Goal: Task Accomplishment & Management: Manage account settings

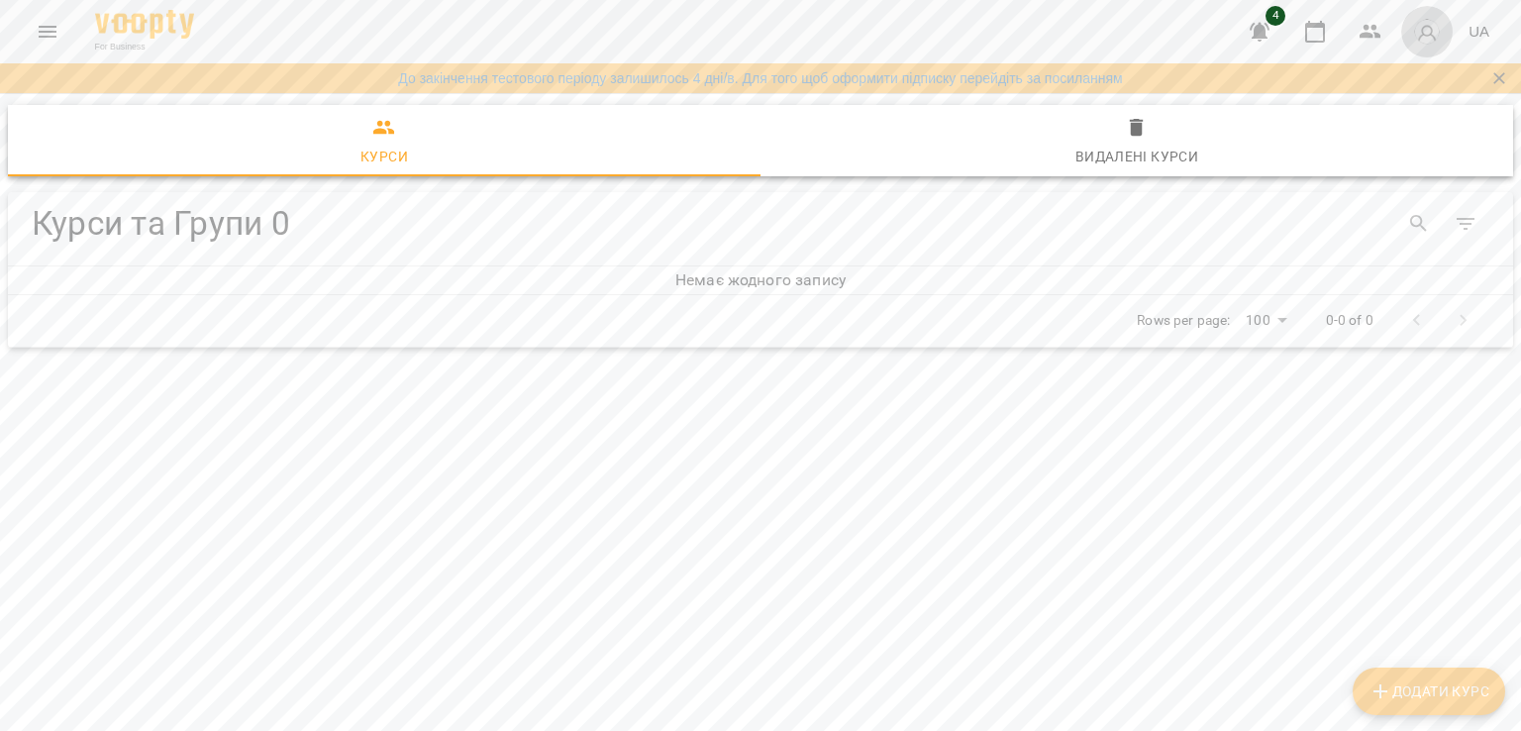
click at [1429, 37] on img "button" at bounding box center [1427, 32] width 28 height 28
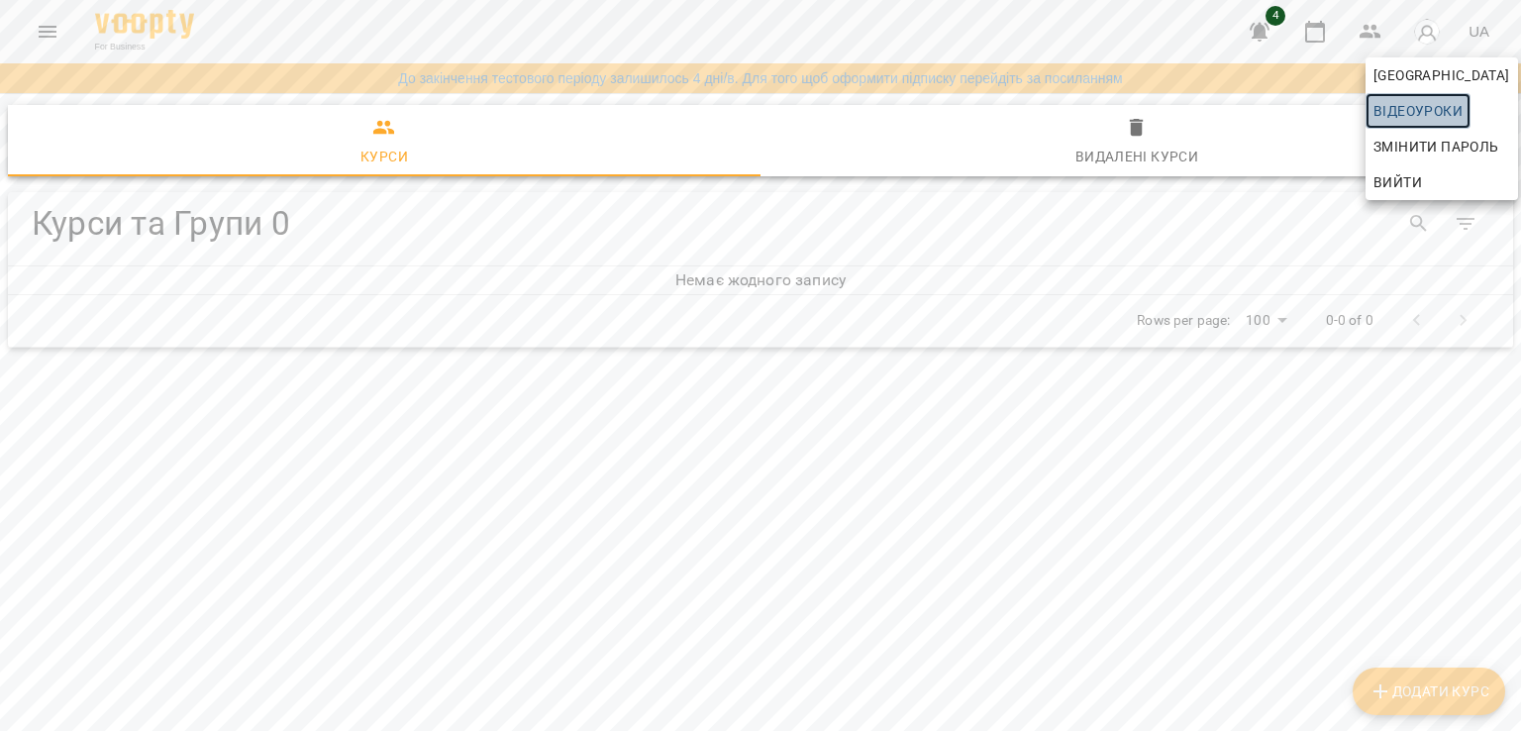
click at [1403, 112] on span "Відеоуроки" at bounding box center [1417, 111] width 89 height 24
click at [1423, 112] on span "Відеоуроки" at bounding box center [1417, 111] width 89 height 24
drag, startPoint x: 119, startPoint y: 407, endPoint x: 54, endPoint y: 35, distance: 377.8
click at [54, 35] on div at bounding box center [760, 365] width 1521 height 731
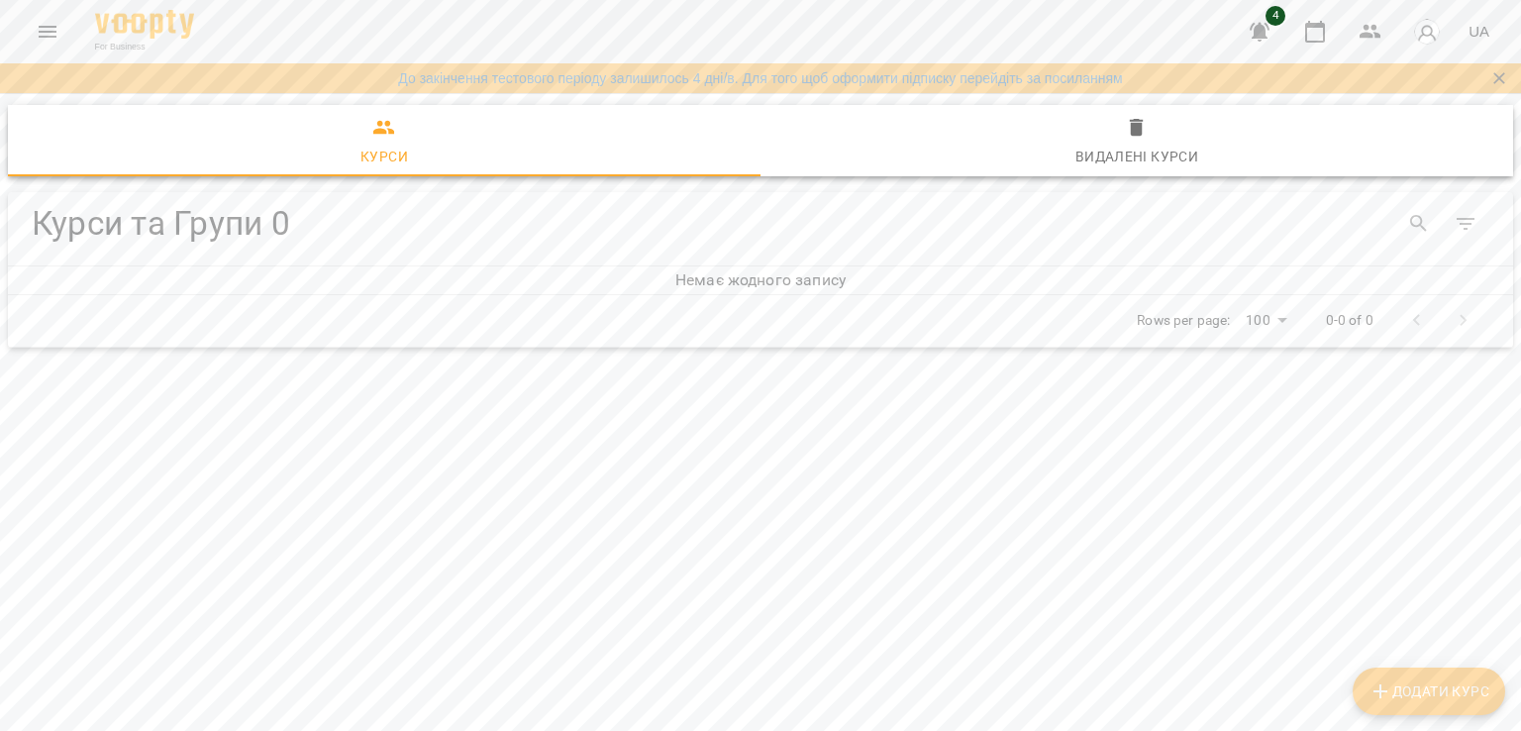
click at [54, 35] on icon "Menu" at bounding box center [48, 32] width 24 height 24
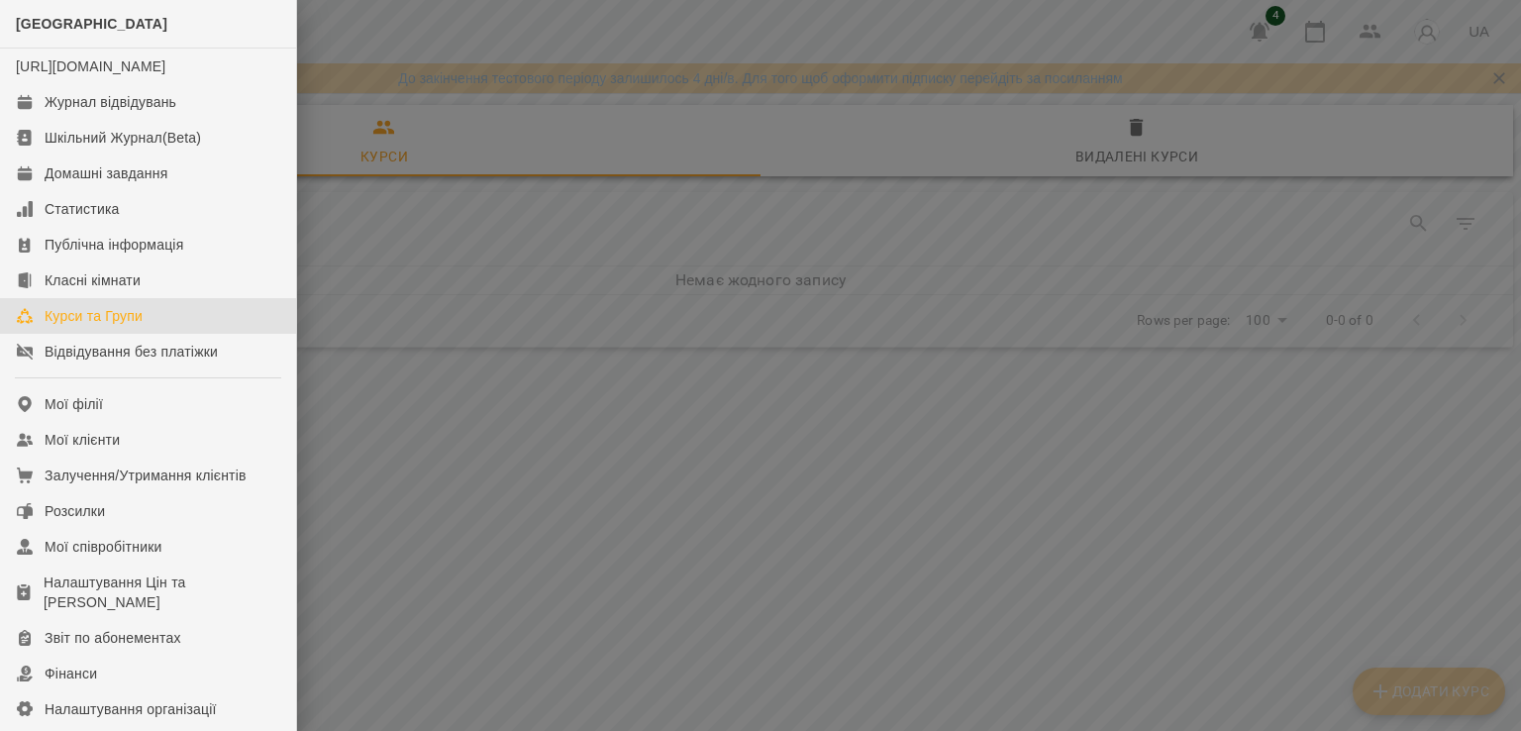
click at [54, 35] on div "[GEOGRAPHIC_DATA]" at bounding box center [148, 24] width 296 height 49
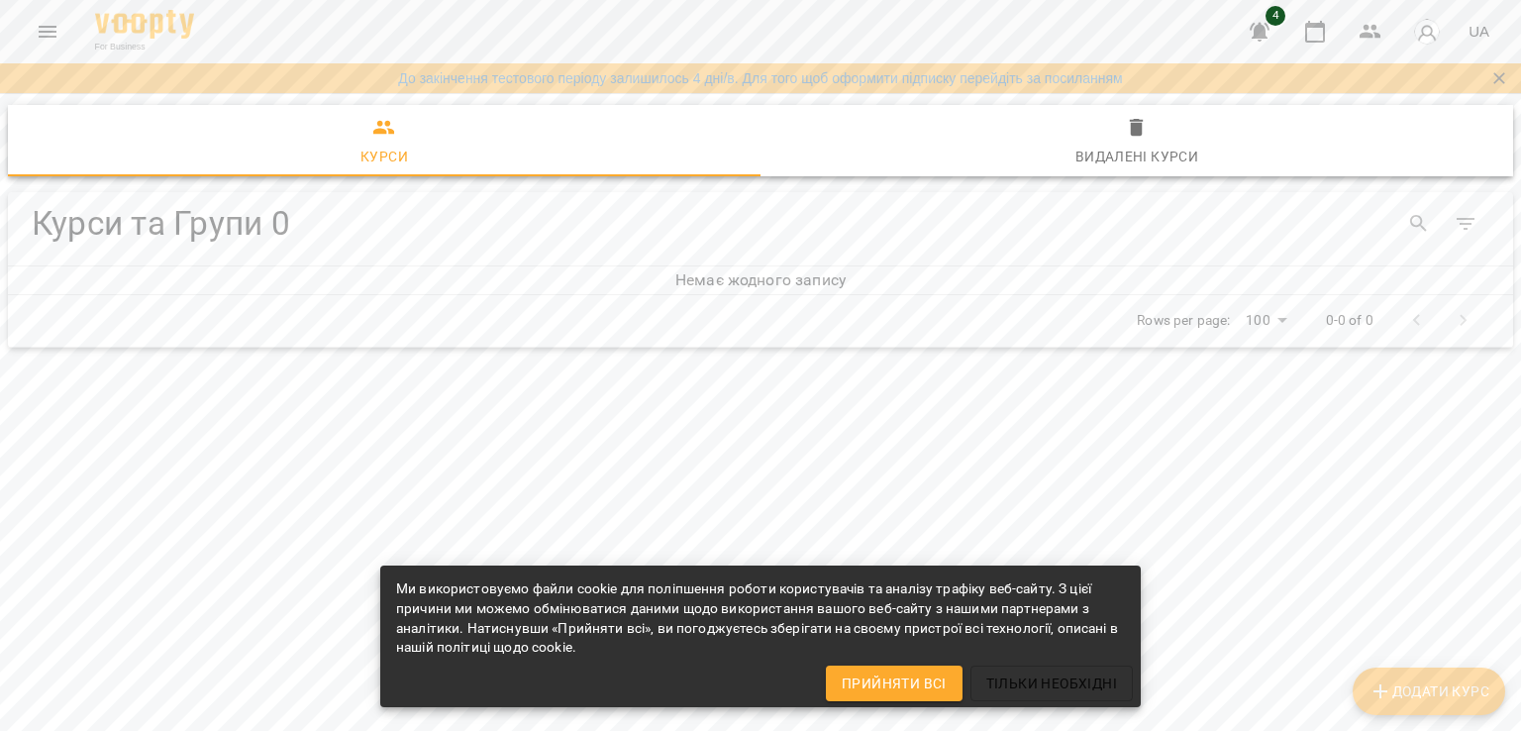
click at [670, 480] on div "Курси та Групи 0 Курси та Групи 0 Немає жодного запису Rows per page: 100 *** 0…" at bounding box center [760, 353] width 1529 height 347
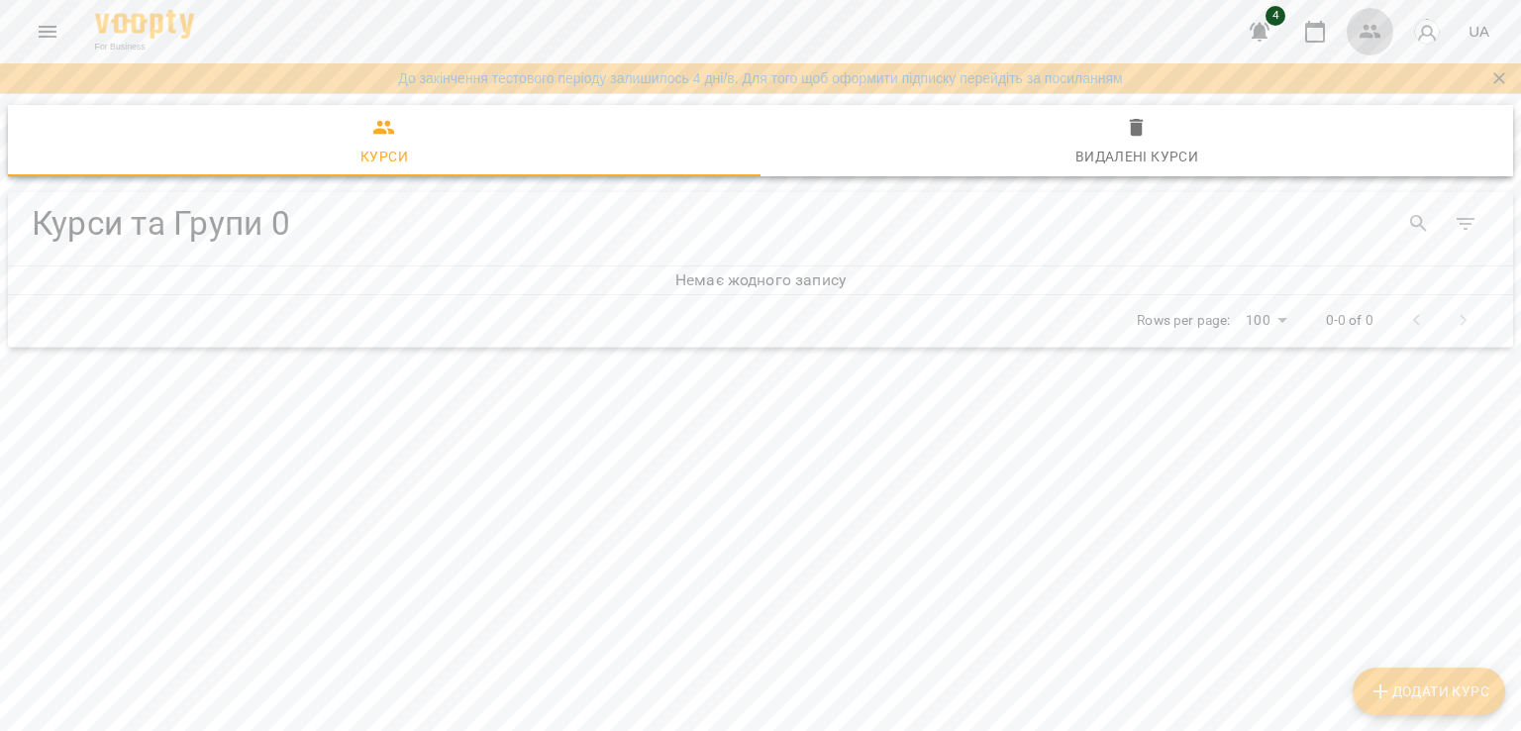
click at [1364, 29] on icon "button" at bounding box center [1370, 32] width 24 height 24
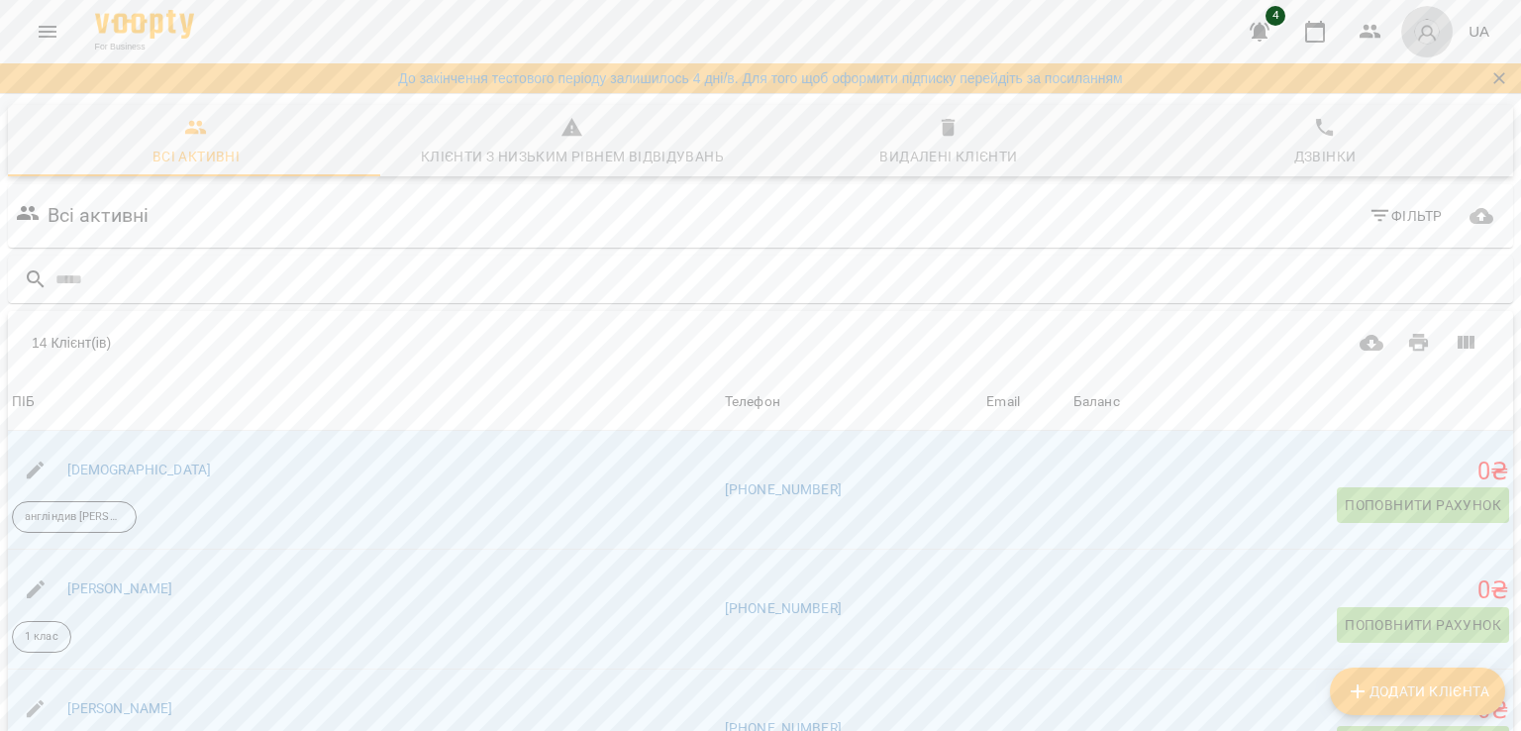
click at [1426, 34] on img "button" at bounding box center [1427, 32] width 28 height 28
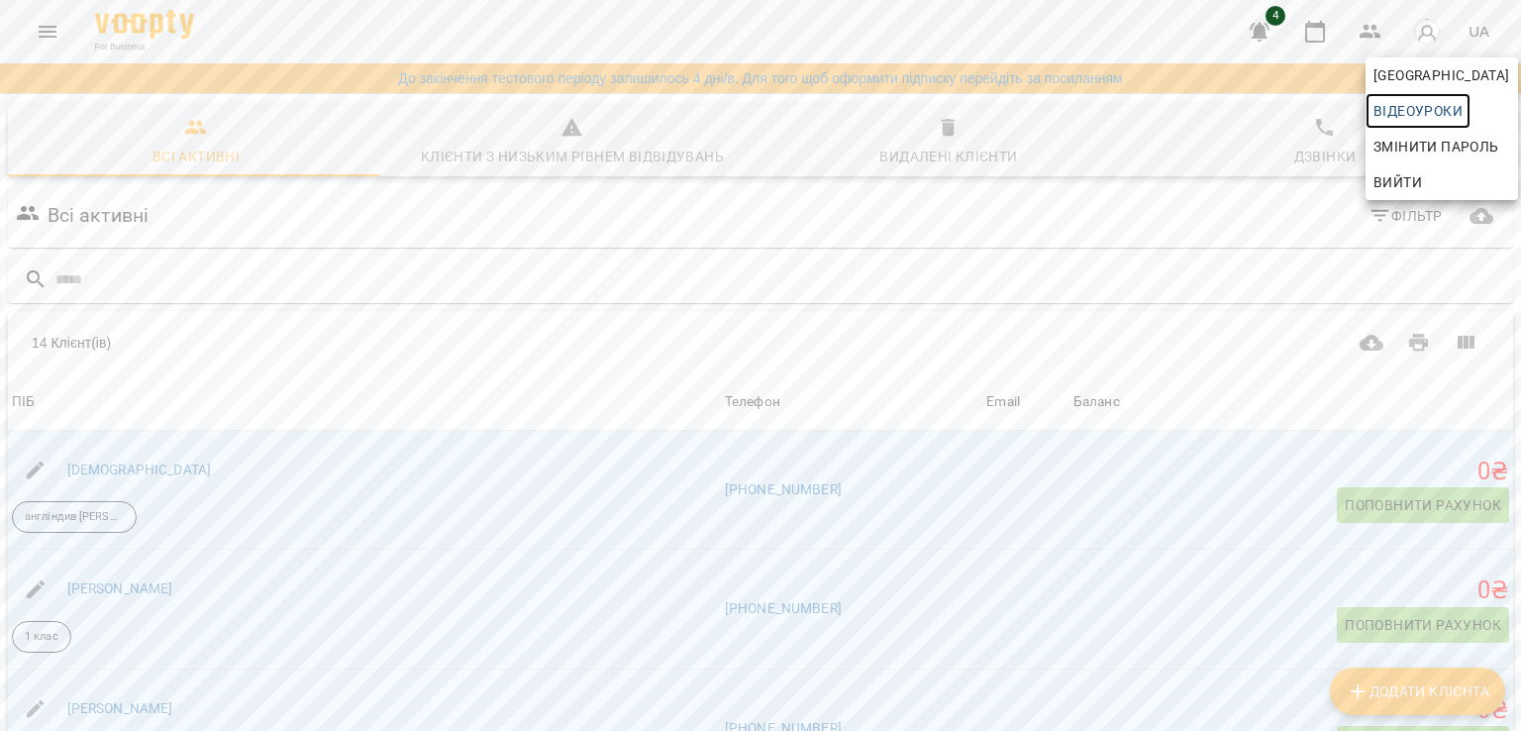
click at [1404, 114] on span "Відеоуроки" at bounding box center [1417, 111] width 89 height 24
click at [1414, 112] on span "Відеоуроки" at bounding box center [1417, 111] width 89 height 24
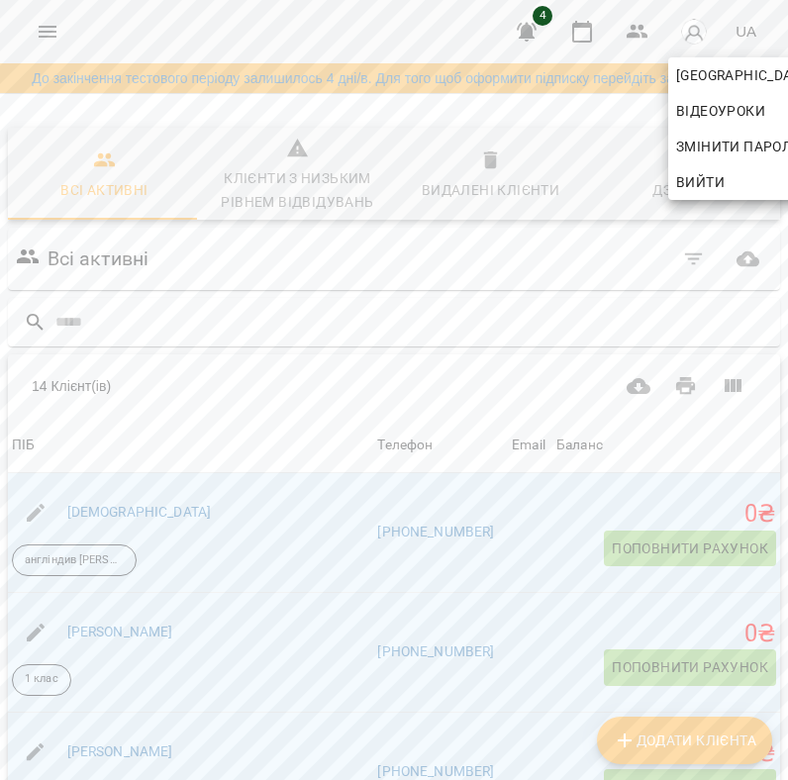
click at [426, 340] on div at bounding box center [394, 390] width 788 height 780
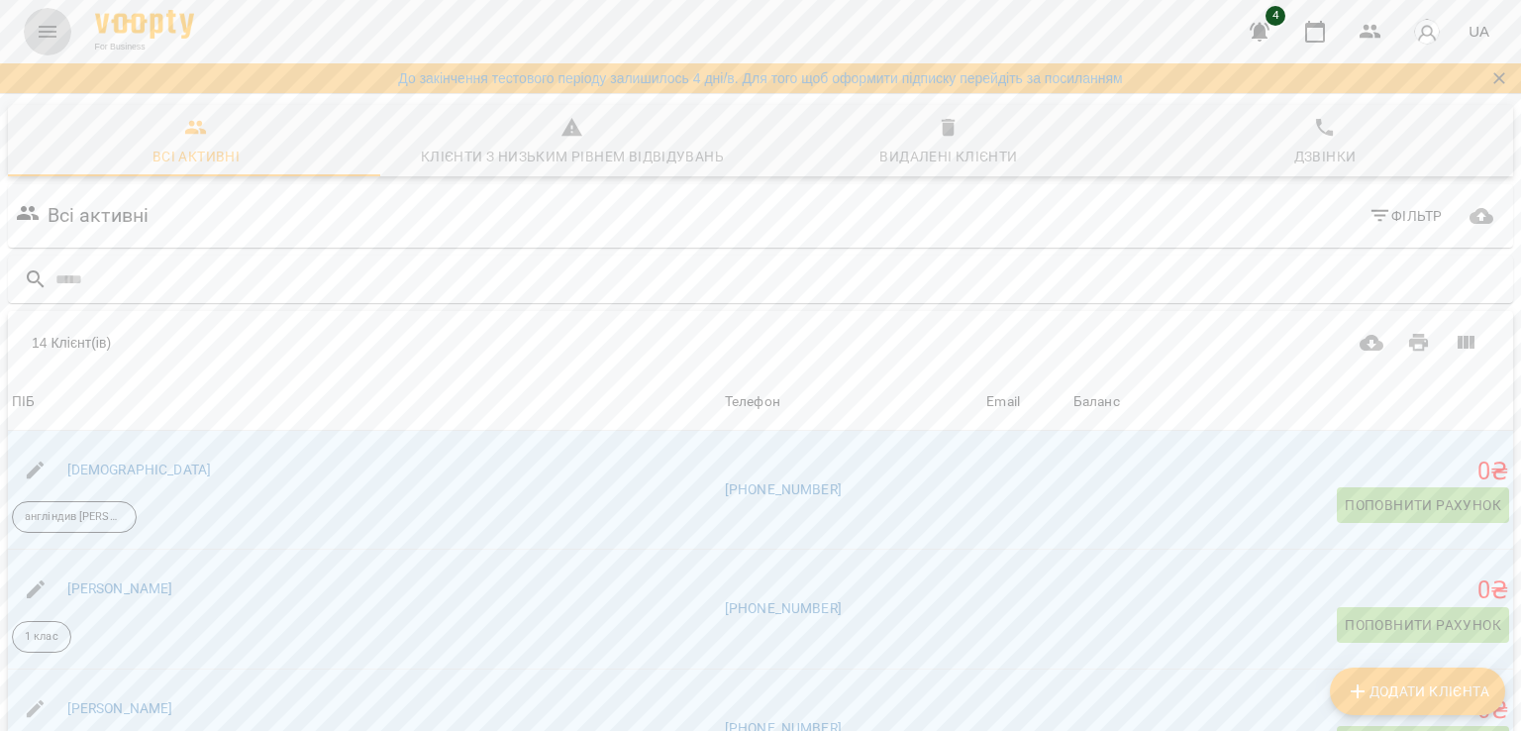
click at [56, 34] on icon "Menu" at bounding box center [48, 32] width 24 height 24
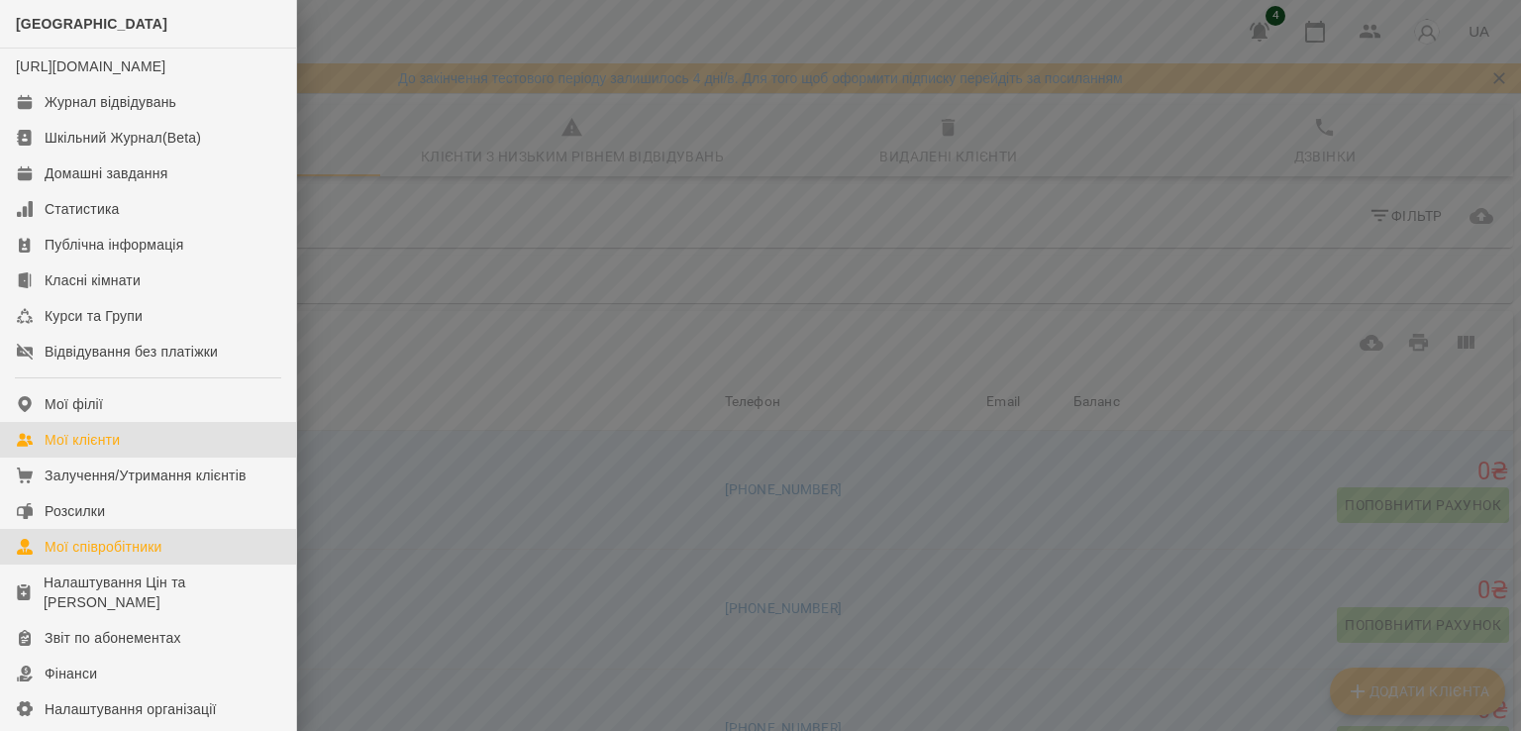
click at [72, 556] on div "Мої співробітники" at bounding box center [104, 547] width 118 height 20
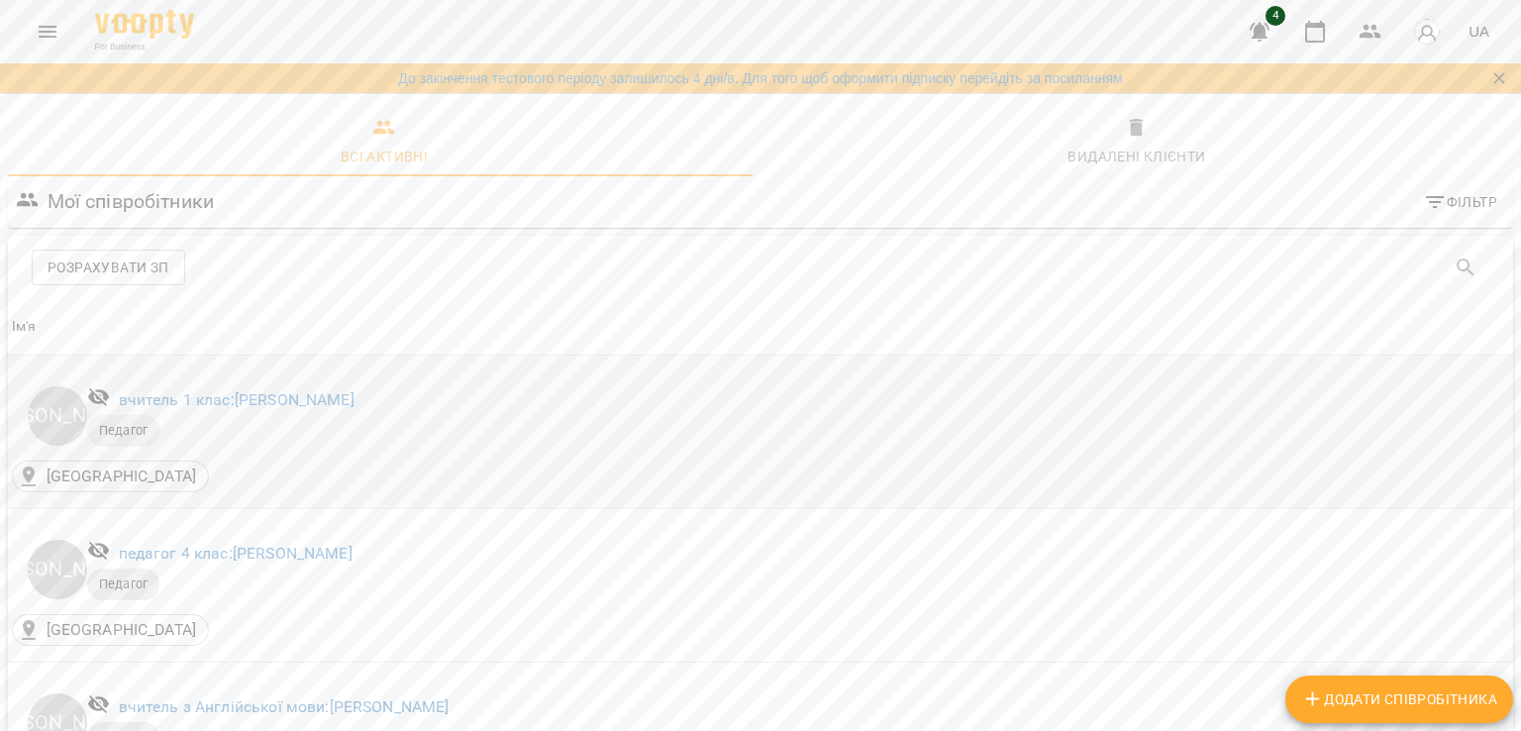
click at [601, 445] on p "Педагог" at bounding box center [790, 431] width 1406 height 32
click at [1125, 118] on icon "button" at bounding box center [1137, 128] width 24 height 24
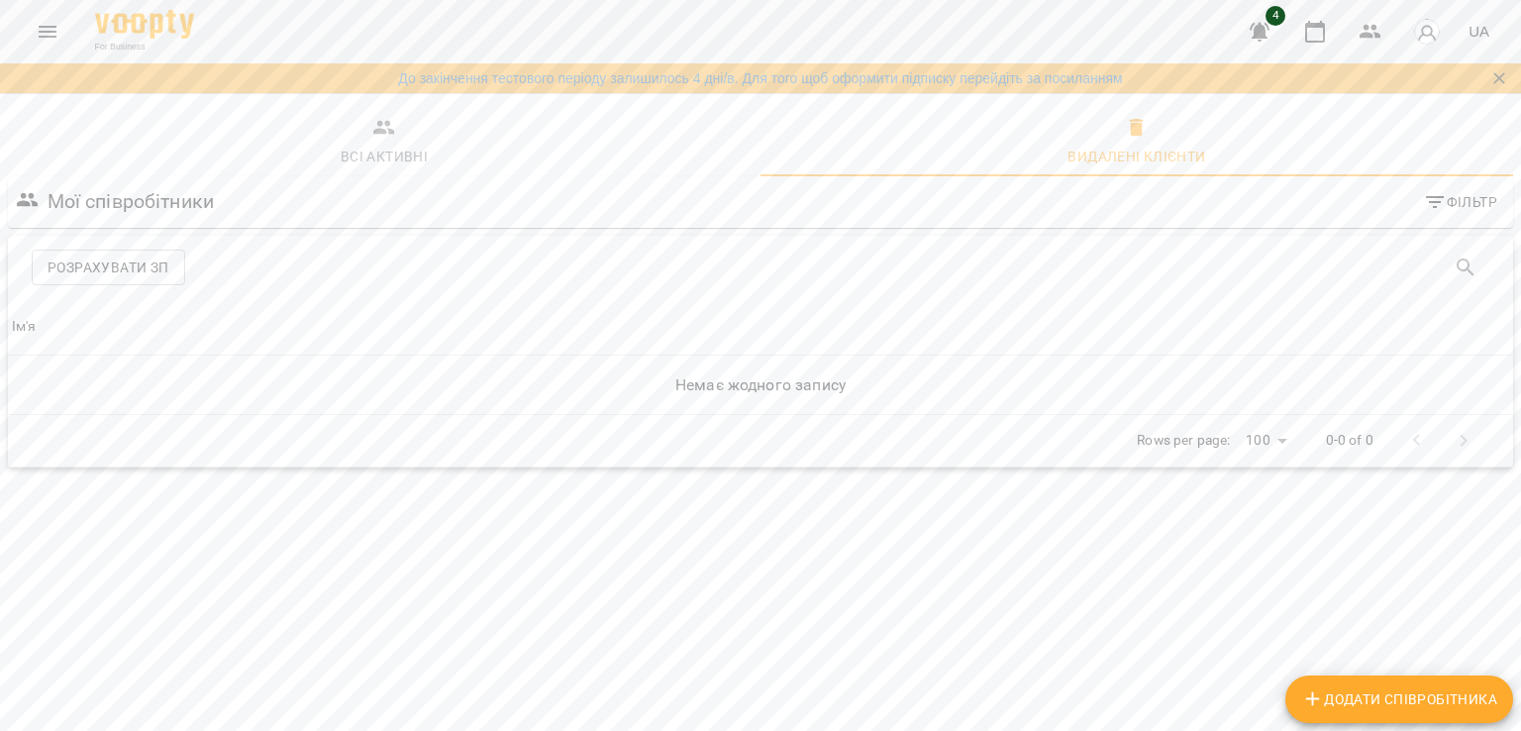
click at [389, 138] on icon "button" at bounding box center [384, 128] width 24 height 24
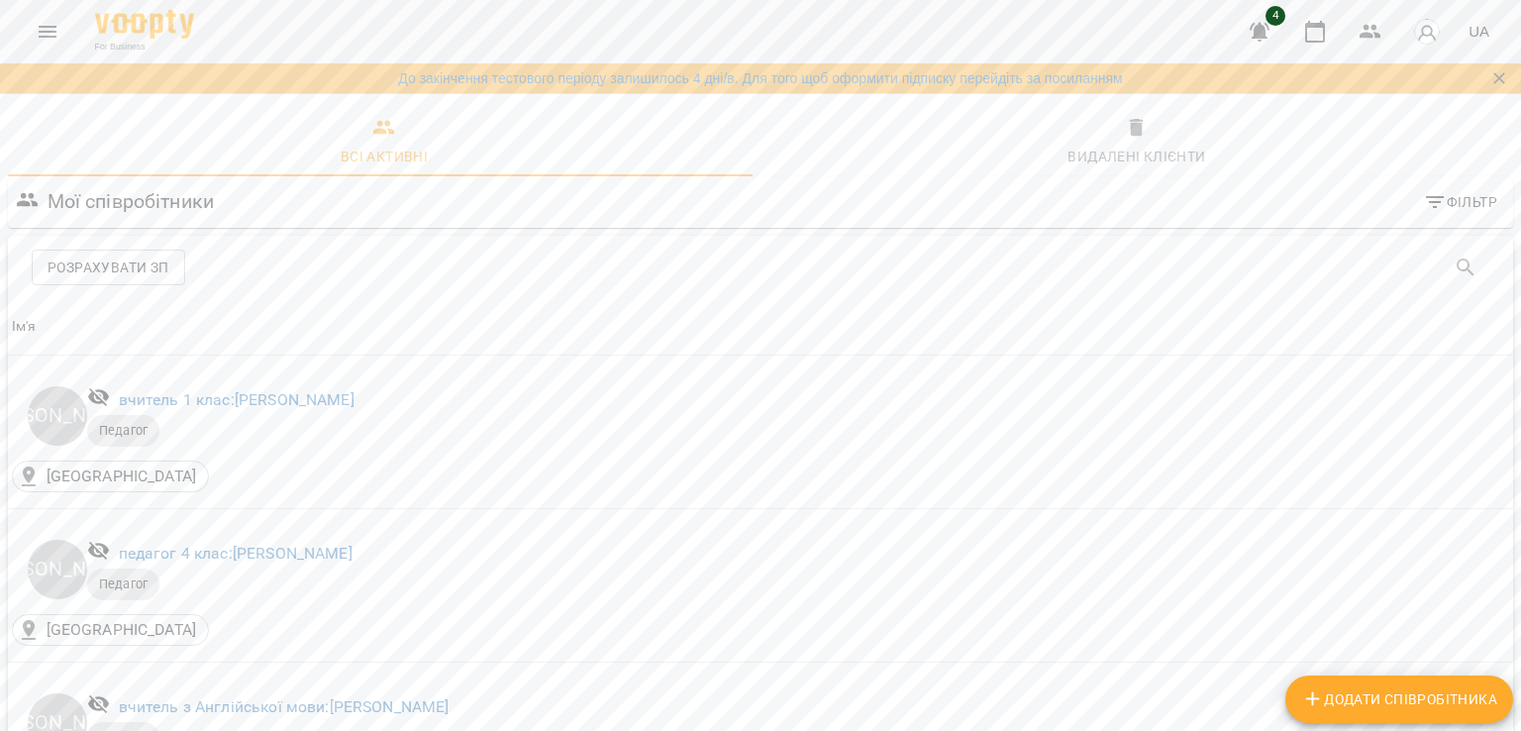
click at [38, 37] on icon "Menu" at bounding box center [48, 32] width 24 height 24
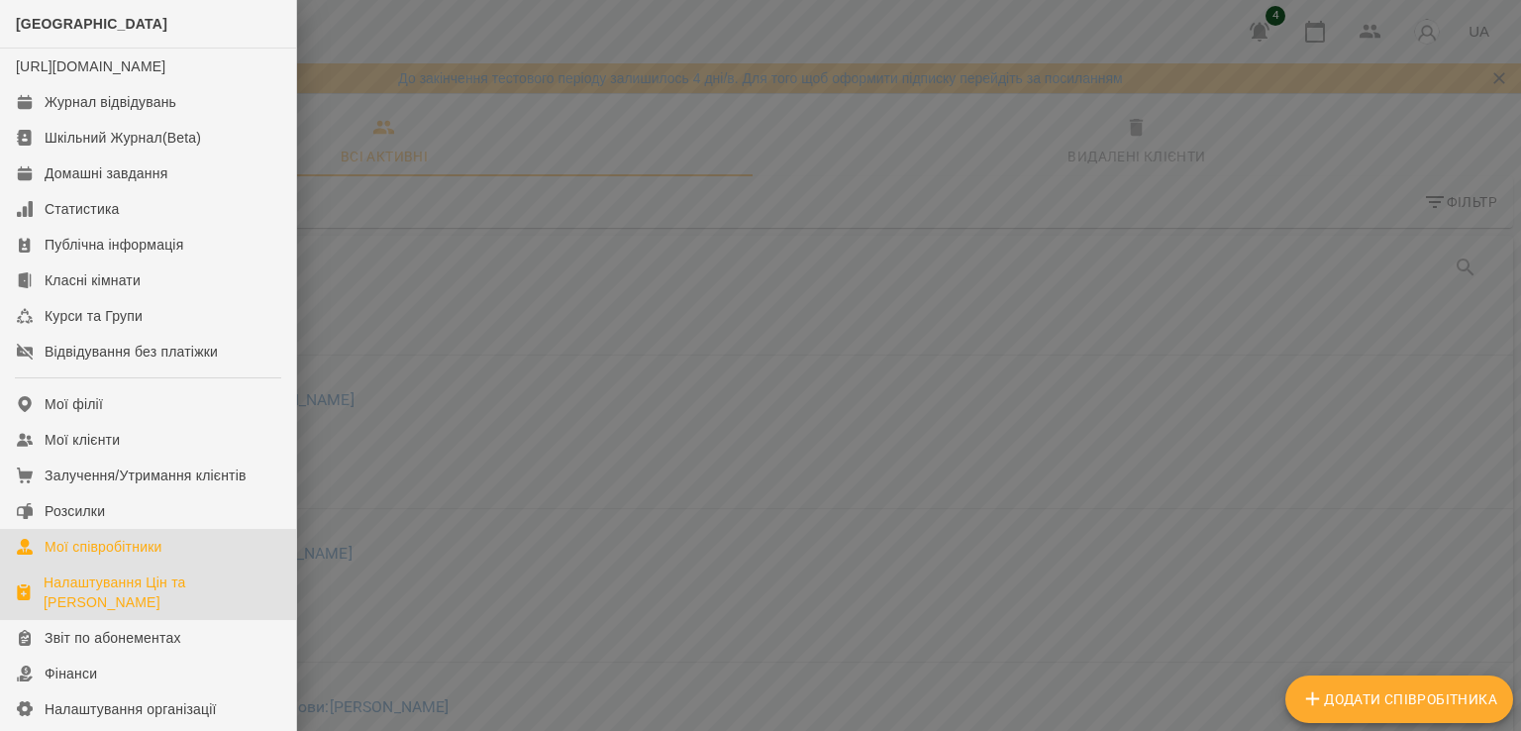
click at [137, 601] on div "Налаштування Цін та [PERSON_NAME]" at bounding box center [162, 592] width 237 height 40
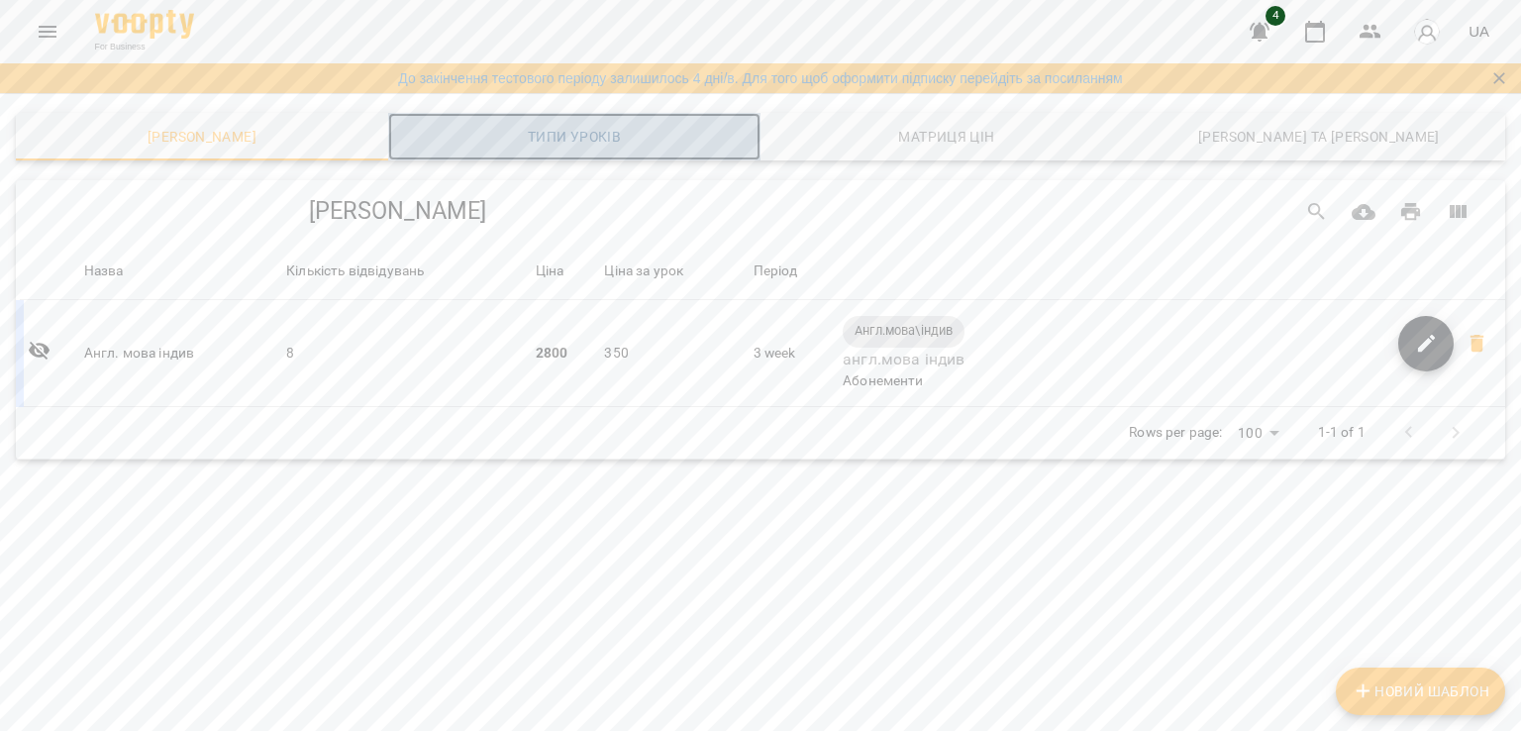
click at [584, 140] on span "Типи уроків" at bounding box center [574, 137] width 349 height 24
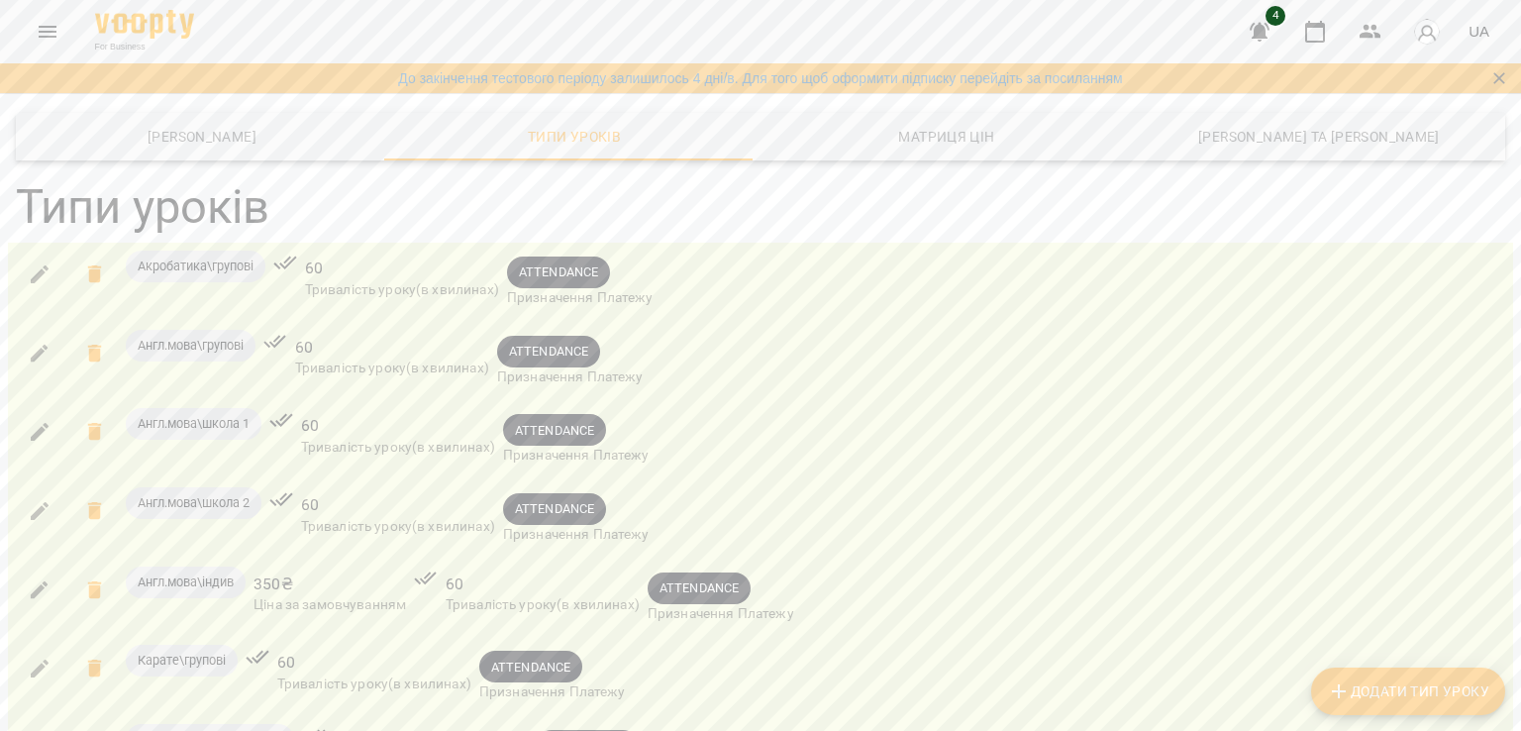
scroll to position [277, 0]
click at [526, 651] on div "ATTENDANCE" at bounding box center [530, 667] width 103 height 32
click at [528, 657] on span "ATTENDANCE" at bounding box center [530, 666] width 103 height 19
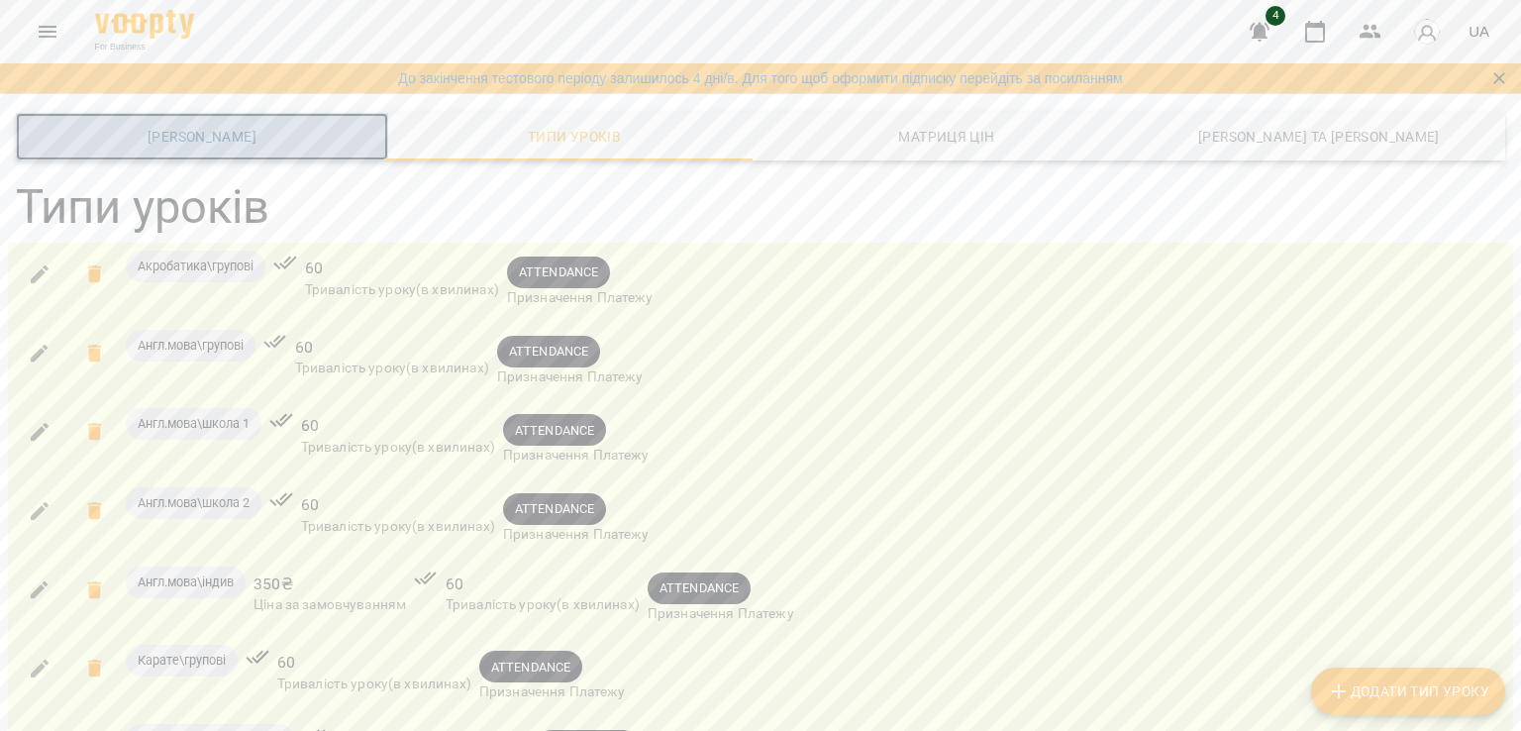
click at [281, 146] on span "Шаблони Абонементів" at bounding box center [202, 137] width 349 height 24
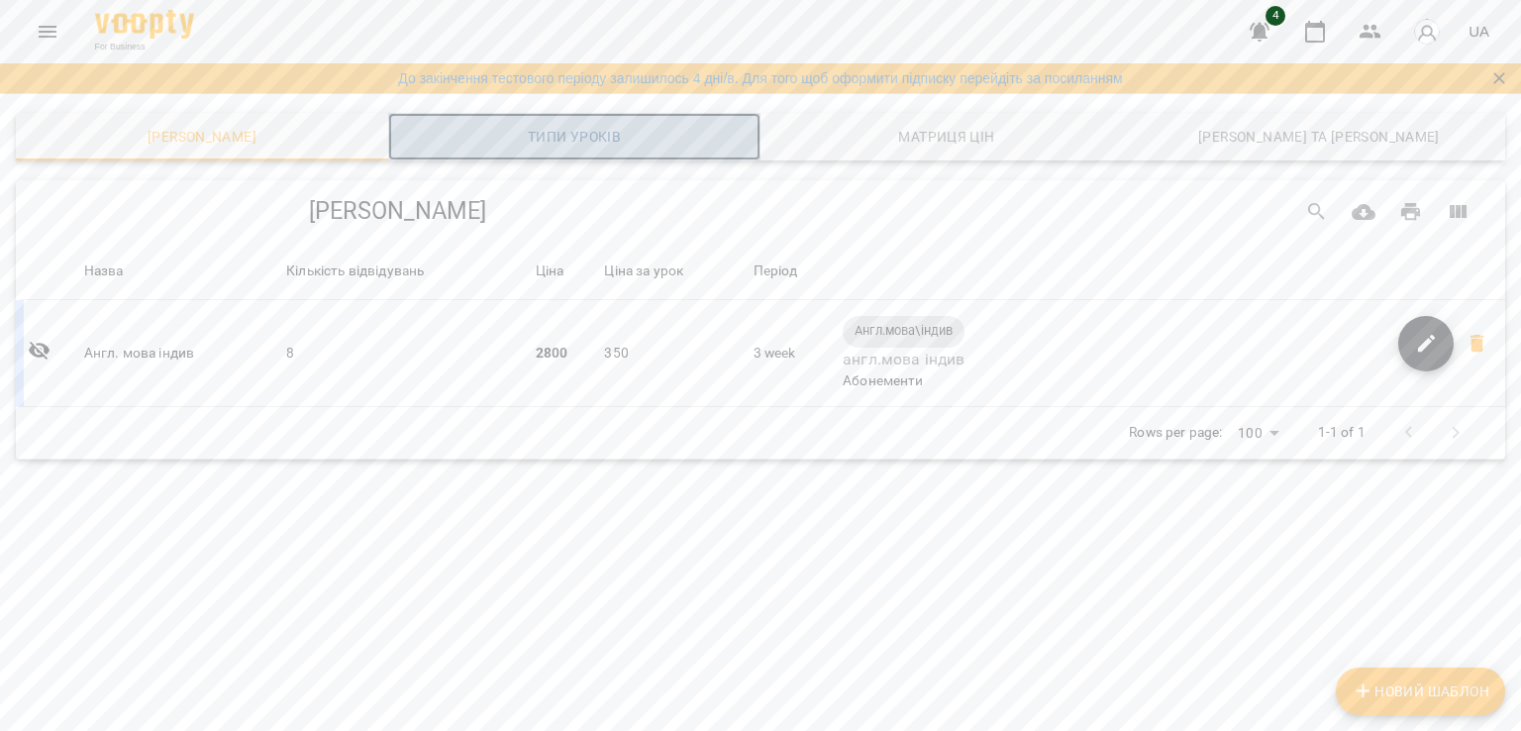
click at [598, 136] on span "Типи уроків" at bounding box center [574, 137] width 349 height 24
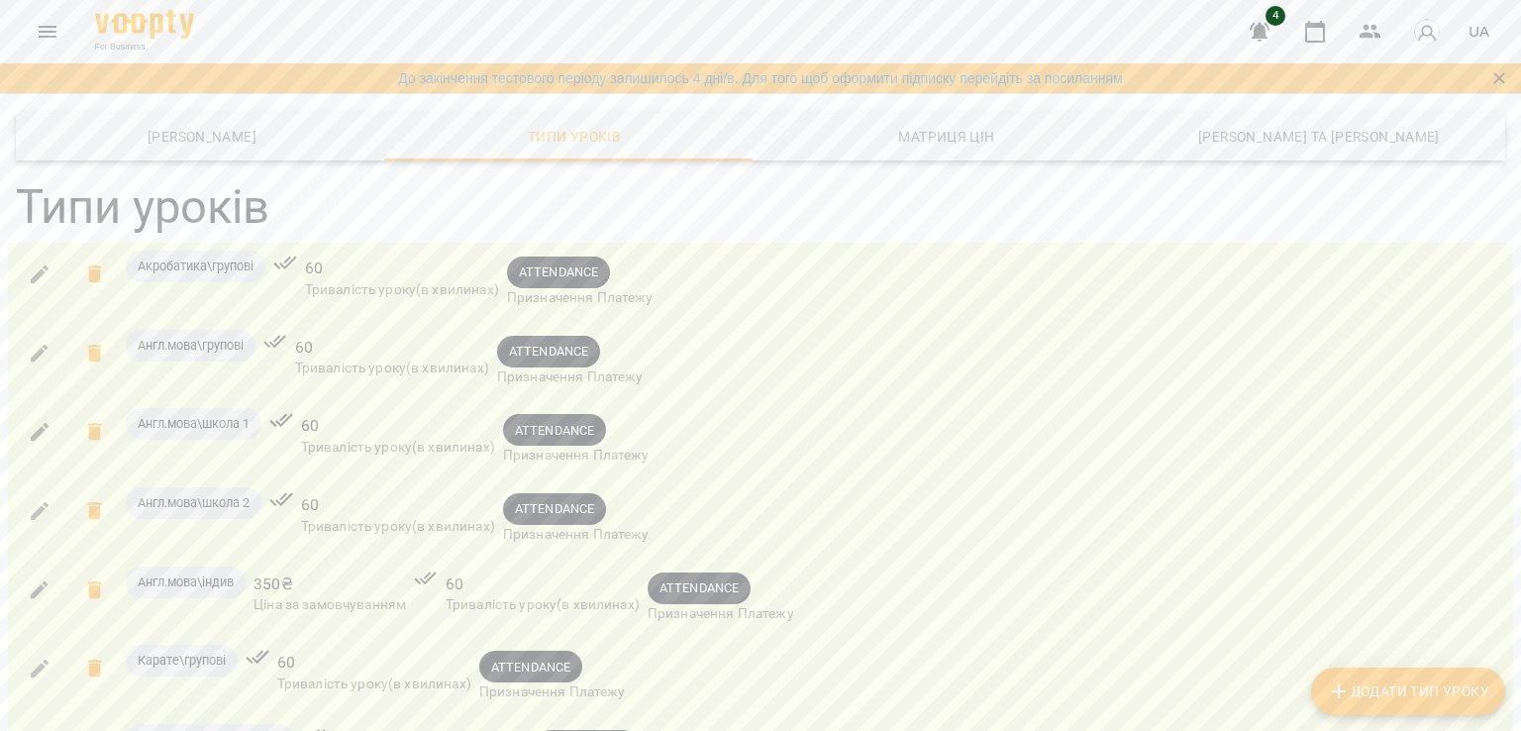
click at [162, 589] on span "Англ.мова\індив" at bounding box center [186, 582] width 120 height 18
click at [32, 595] on icon "button" at bounding box center [40, 590] width 18 height 18
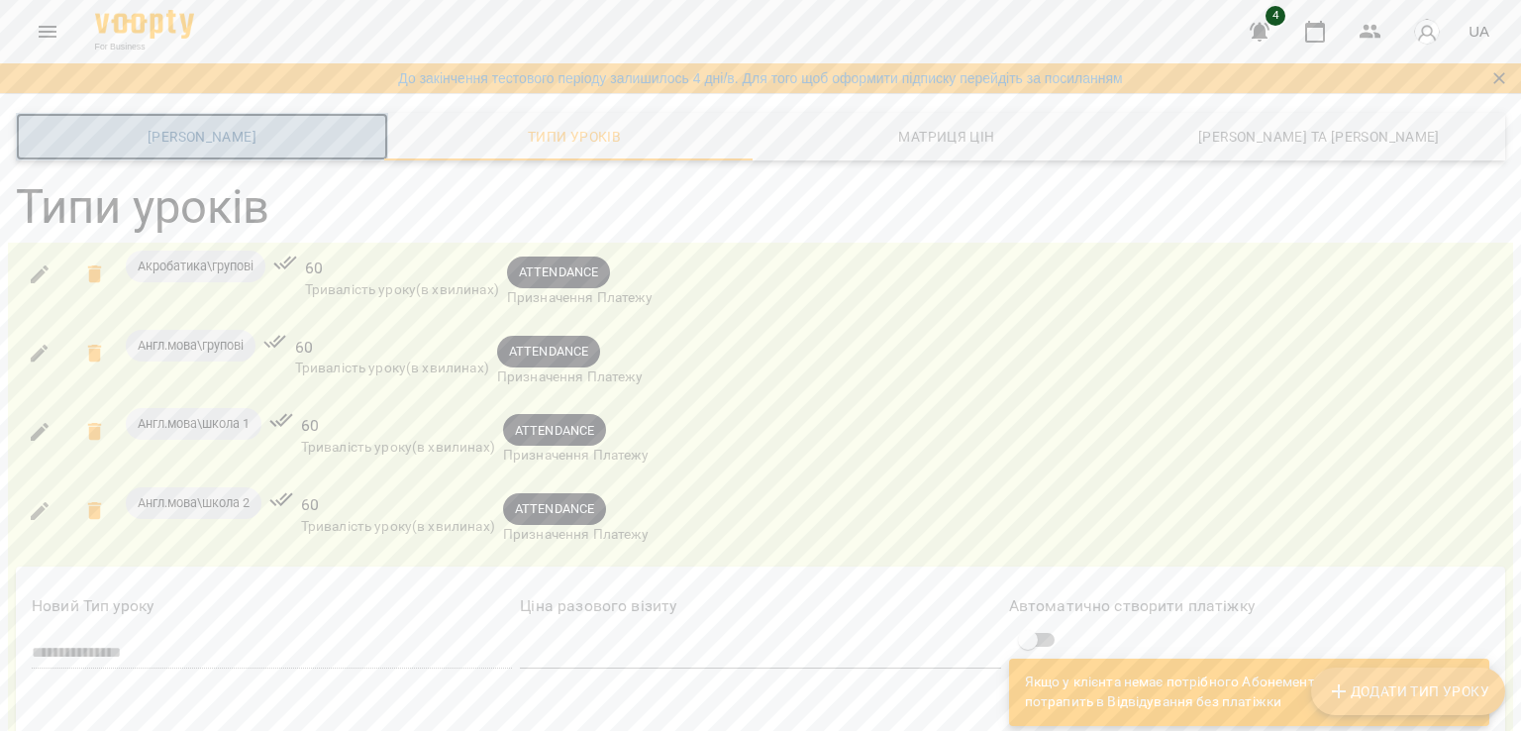
click at [224, 145] on span "Шаблони Абонементів" at bounding box center [202, 137] width 349 height 24
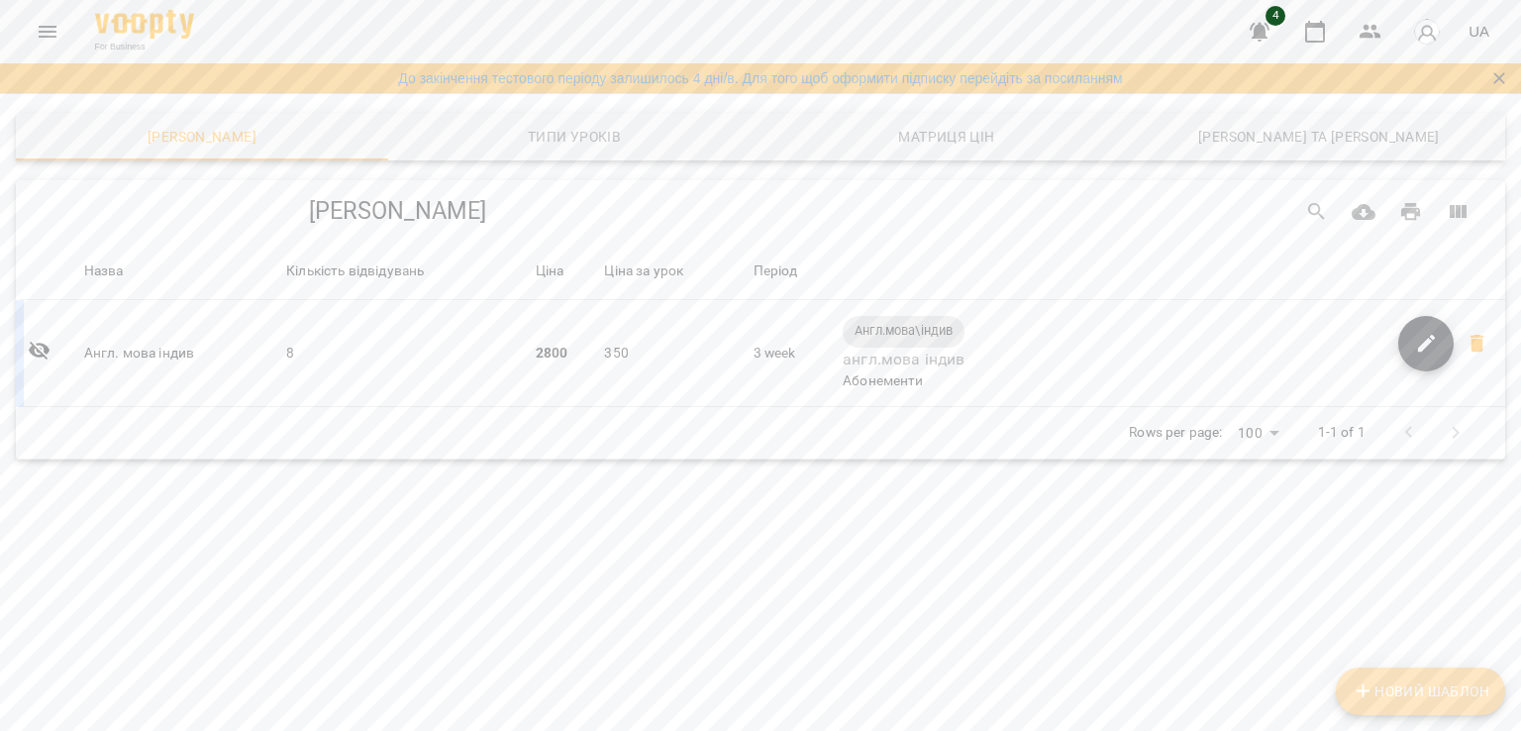
click at [1363, 688] on icon "button" at bounding box center [1363, 691] width 14 height 14
select select "*****"
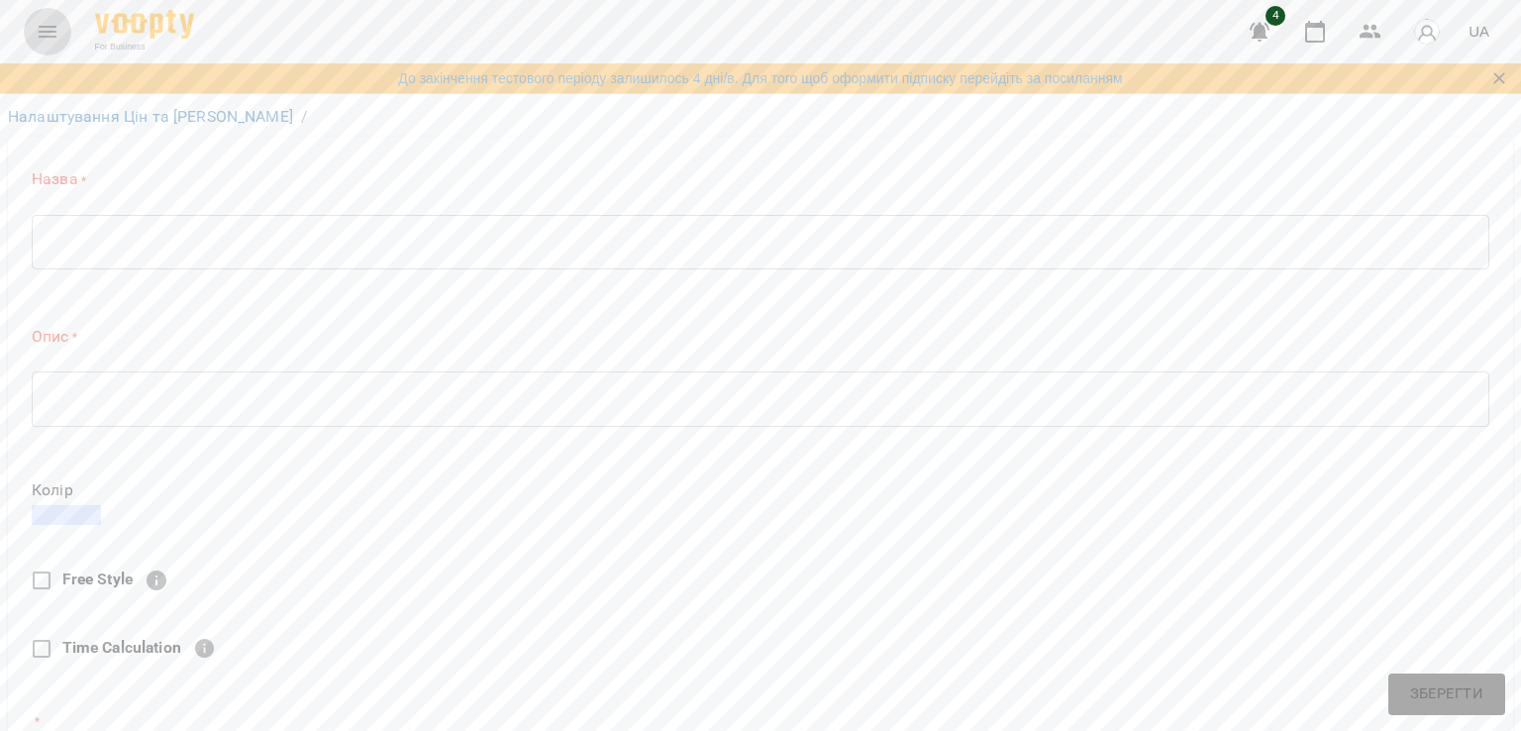
click at [51, 33] on icon "Menu" at bounding box center [48, 32] width 24 height 24
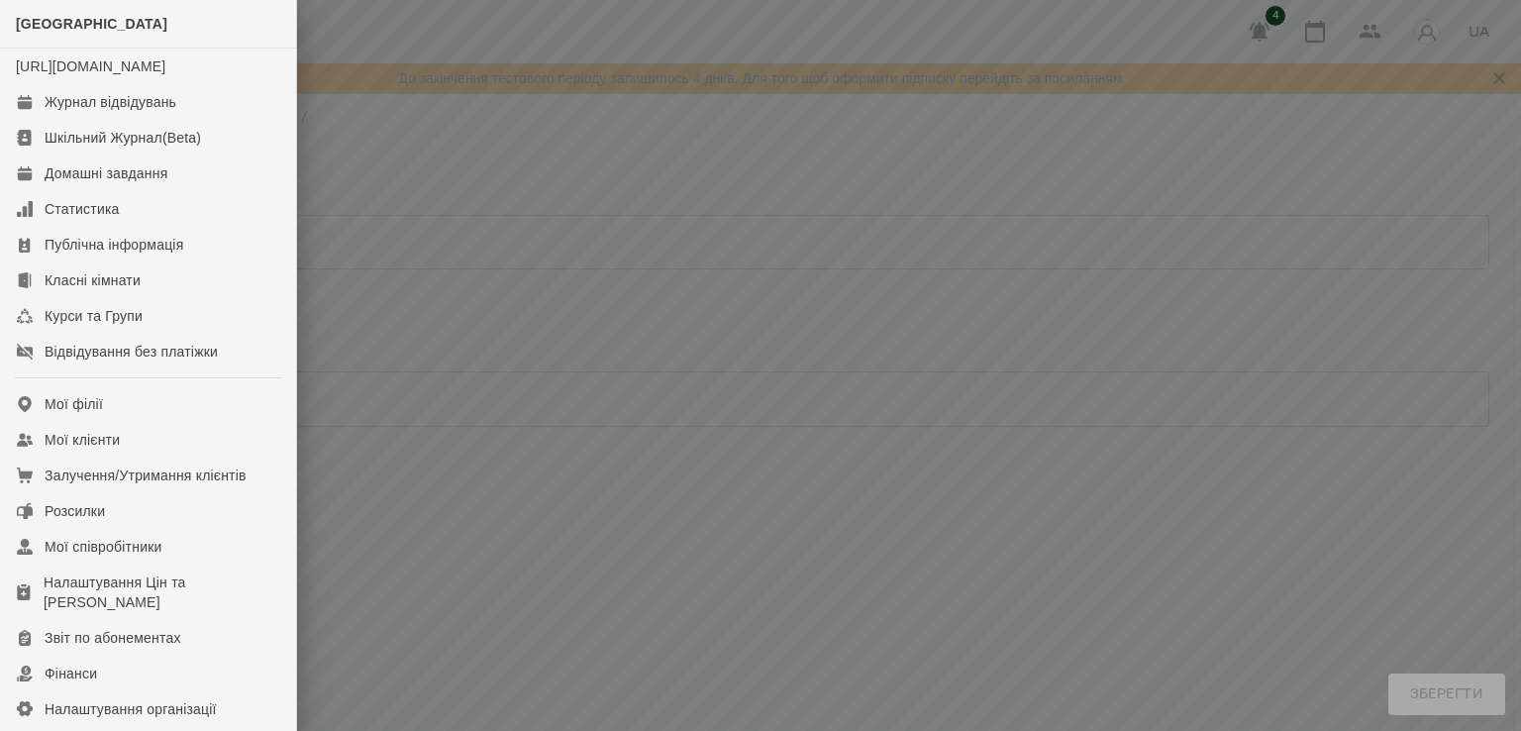
click at [441, 237] on div at bounding box center [760, 365] width 1521 height 731
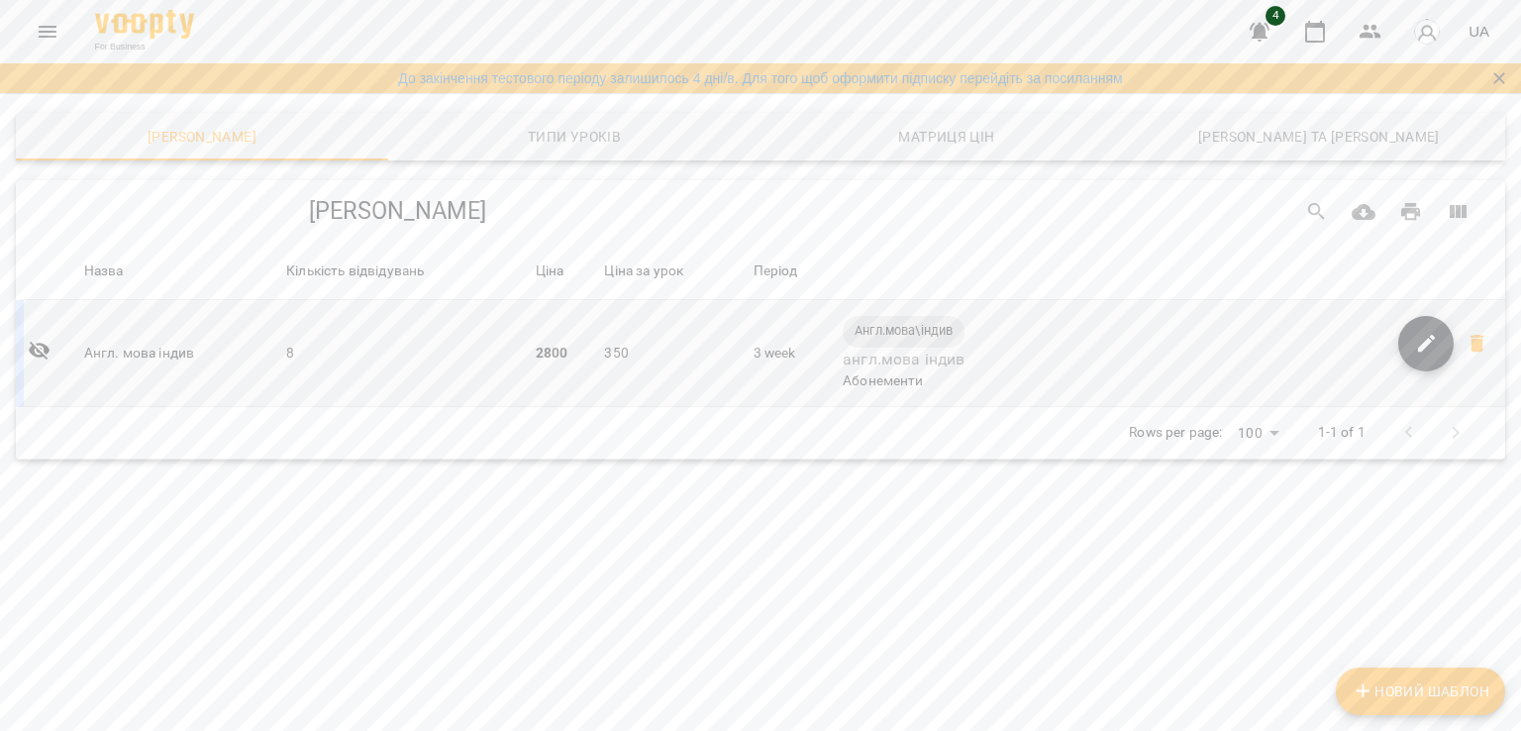
click at [634, 369] on td "350" at bounding box center [674, 353] width 149 height 107
click at [150, 357] on td "Англ. мова індив" at bounding box center [181, 353] width 202 height 107
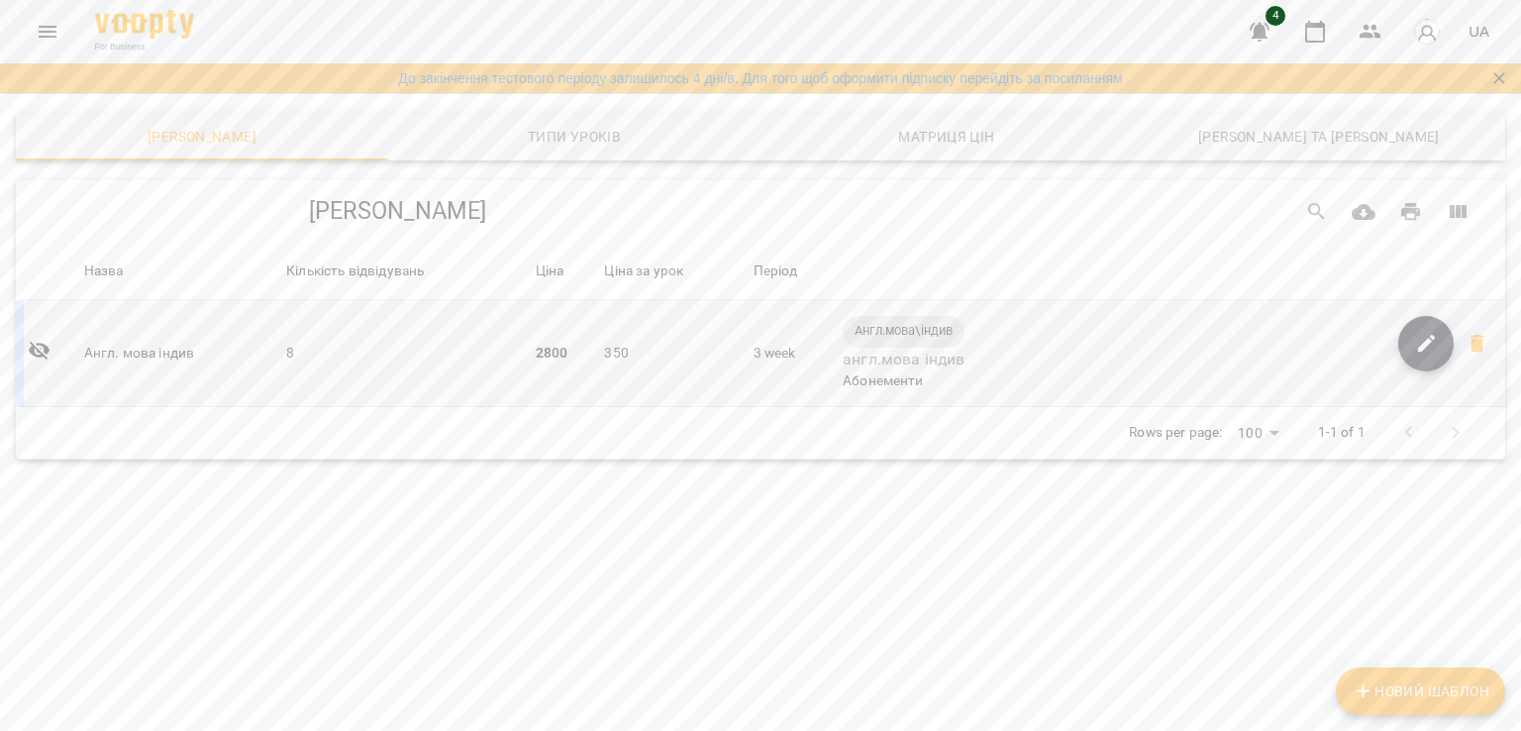
click at [769, 321] on td "3 week" at bounding box center [795, 353] width 90 height 107
click at [1415, 690] on span "Новий Шаблон" at bounding box center [1421, 691] width 138 height 24
select select "*****"
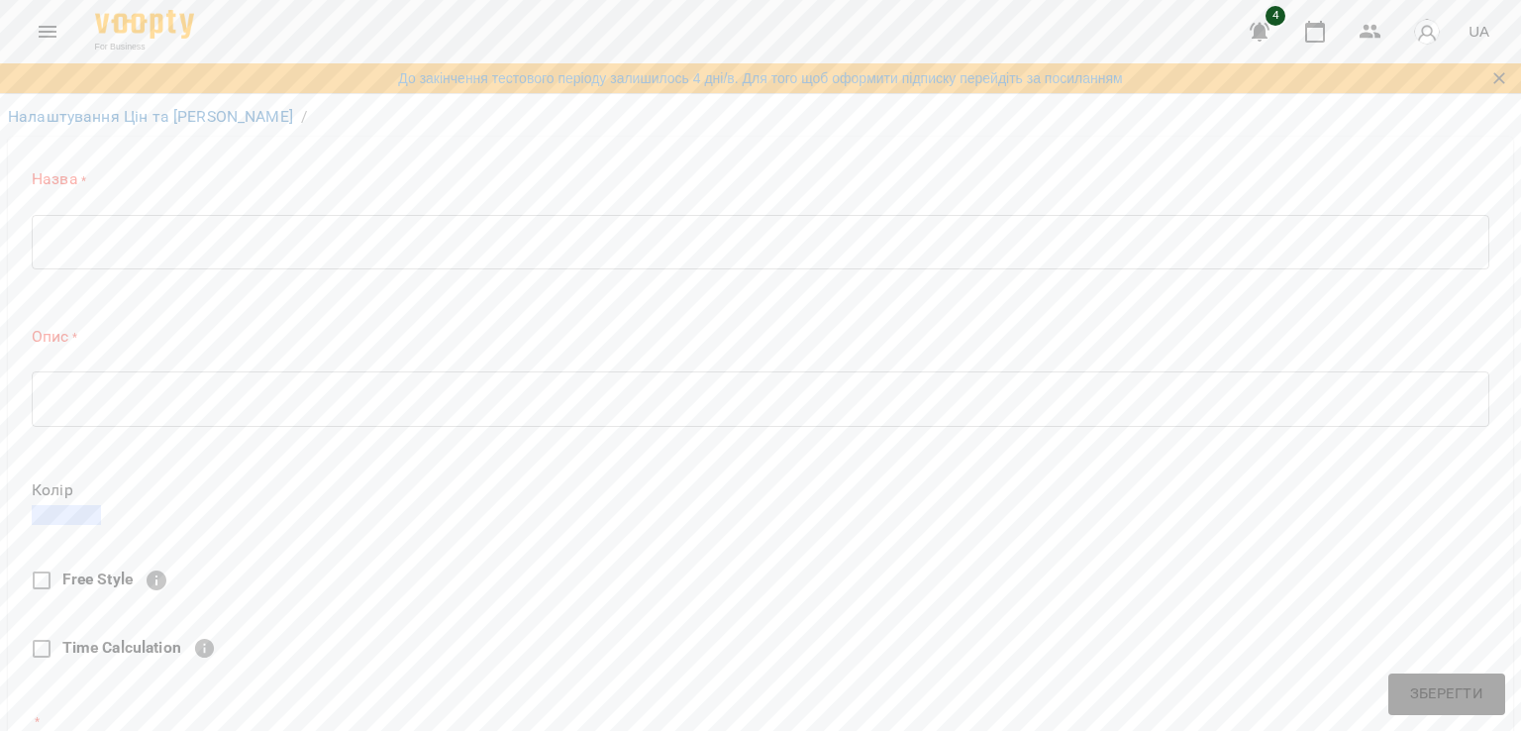
click at [788, 254] on div "* ​" at bounding box center [760, 241] width 1457 height 55
type textarea "*"
type textarea "**********"
click at [175, 390] on textarea at bounding box center [761, 391] width 1430 height 19
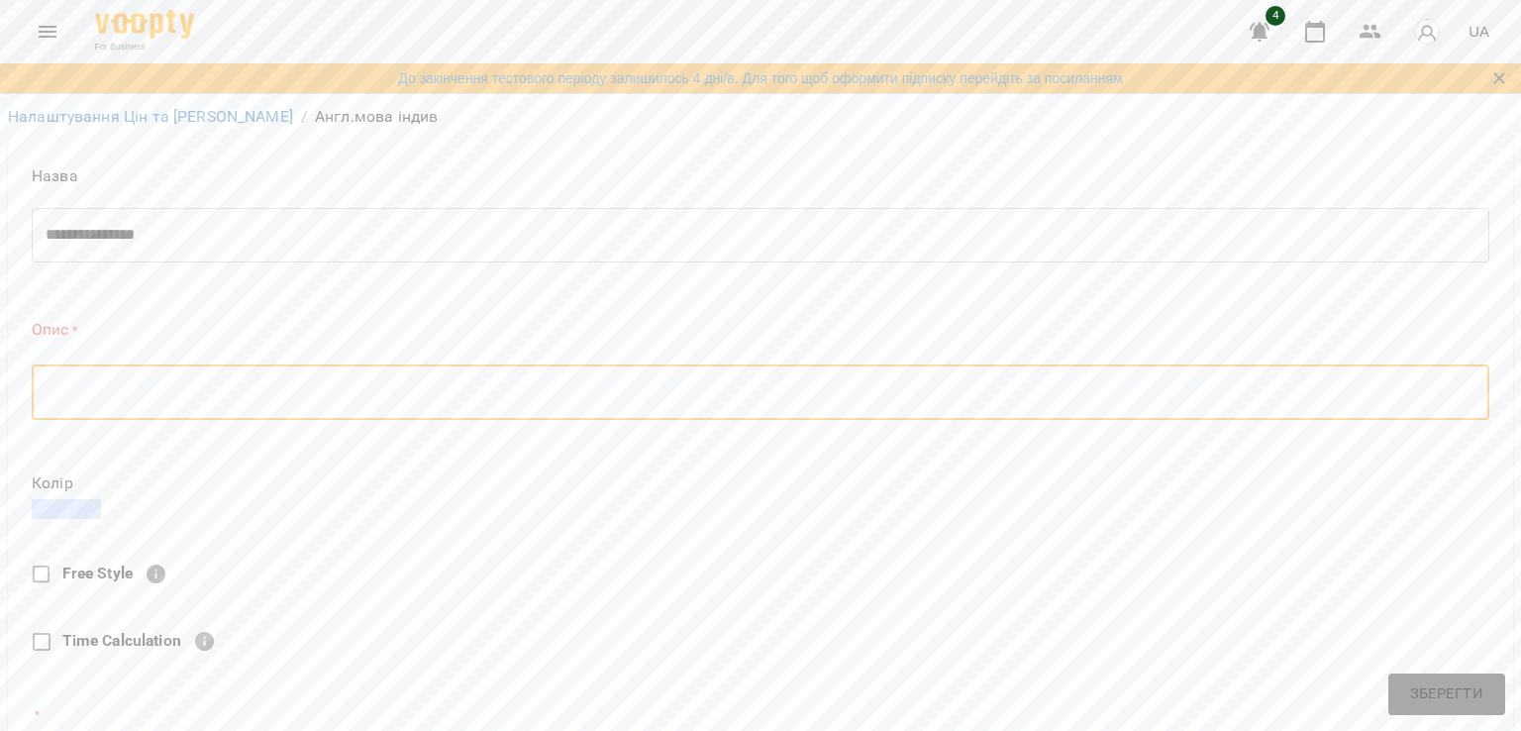
click at [174, 235] on textarea "**********" at bounding box center [753, 235] width 1415 height 19
click at [1430, 33] on img "button" at bounding box center [1427, 32] width 28 height 28
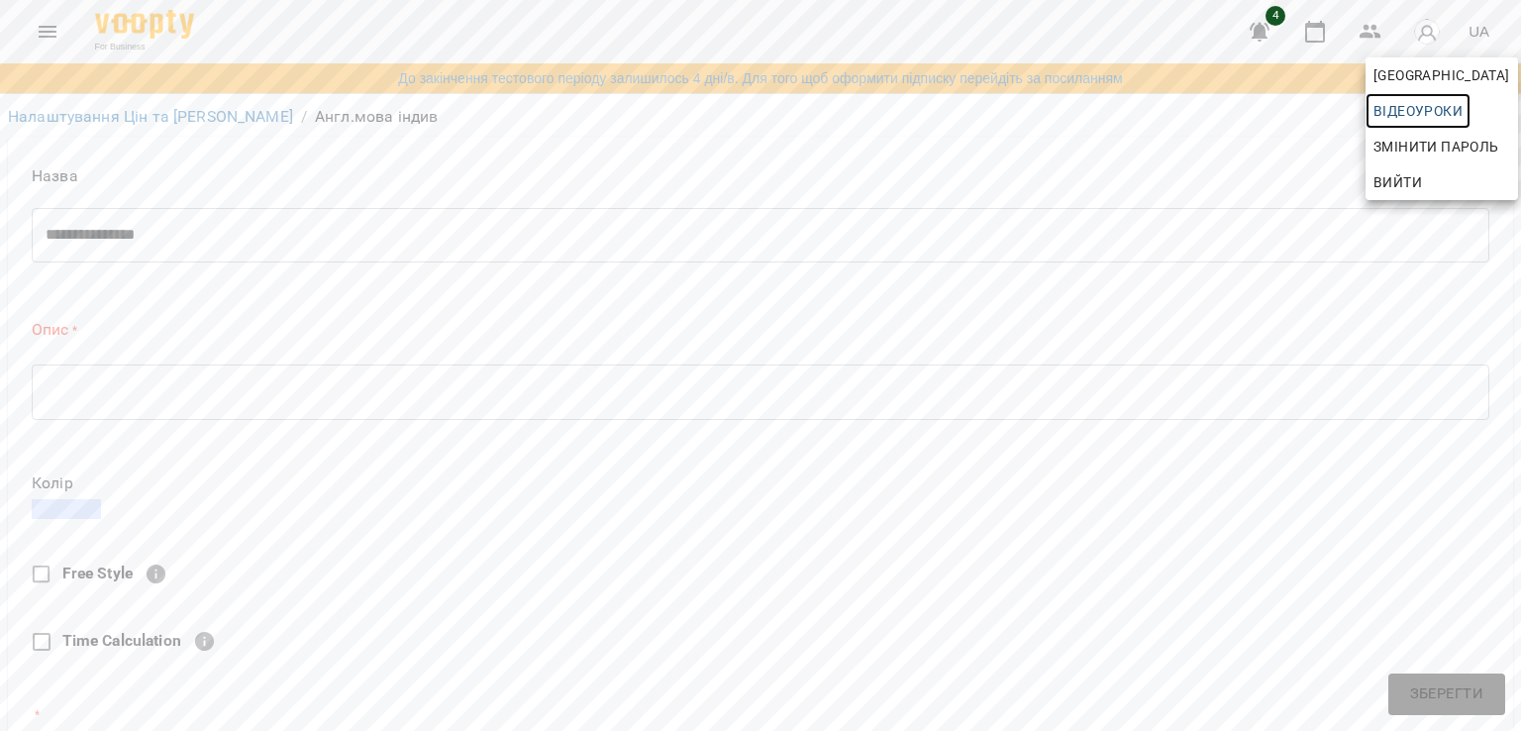
click at [1401, 118] on span "Відеоуроки" at bounding box center [1417, 111] width 89 height 24
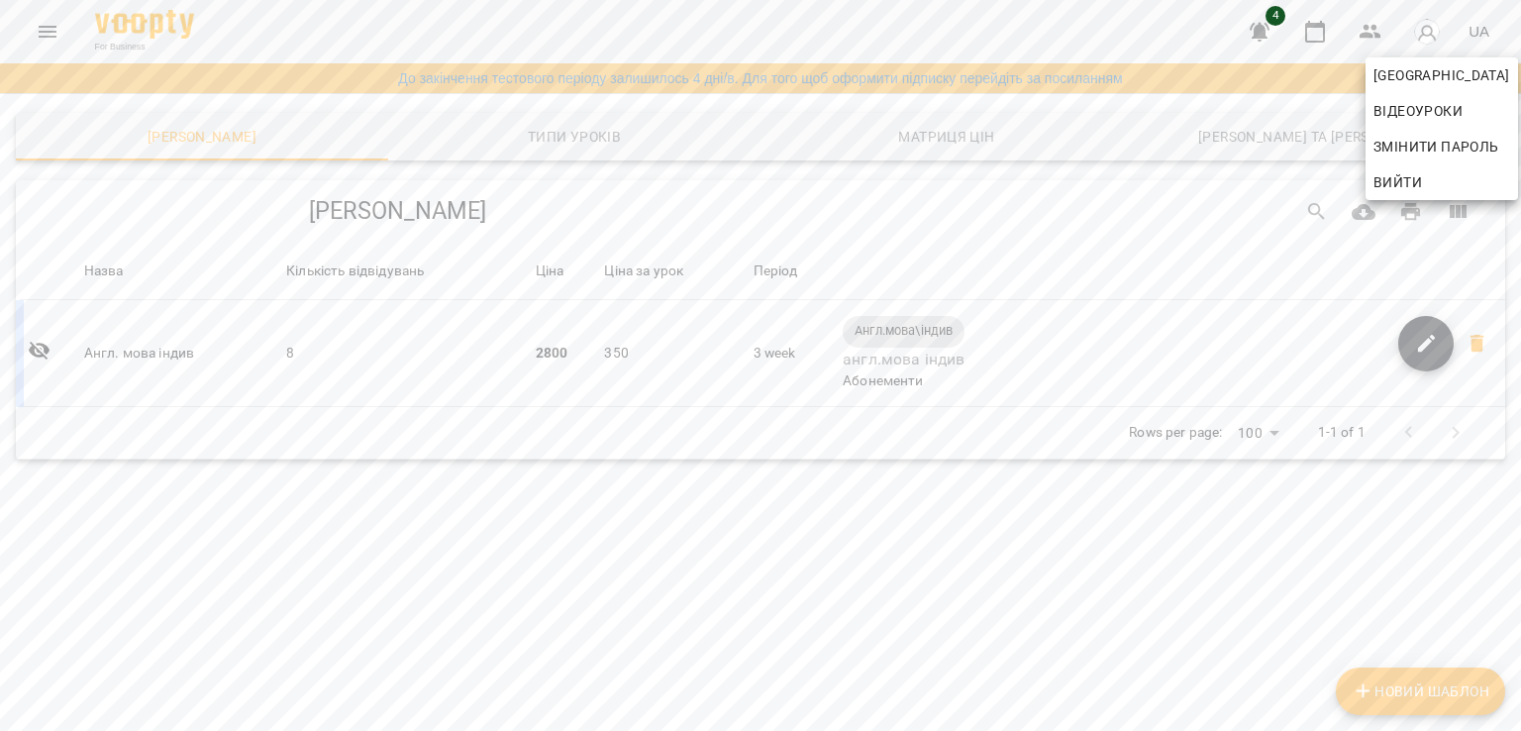
click at [27, 29] on div at bounding box center [760, 365] width 1521 height 731
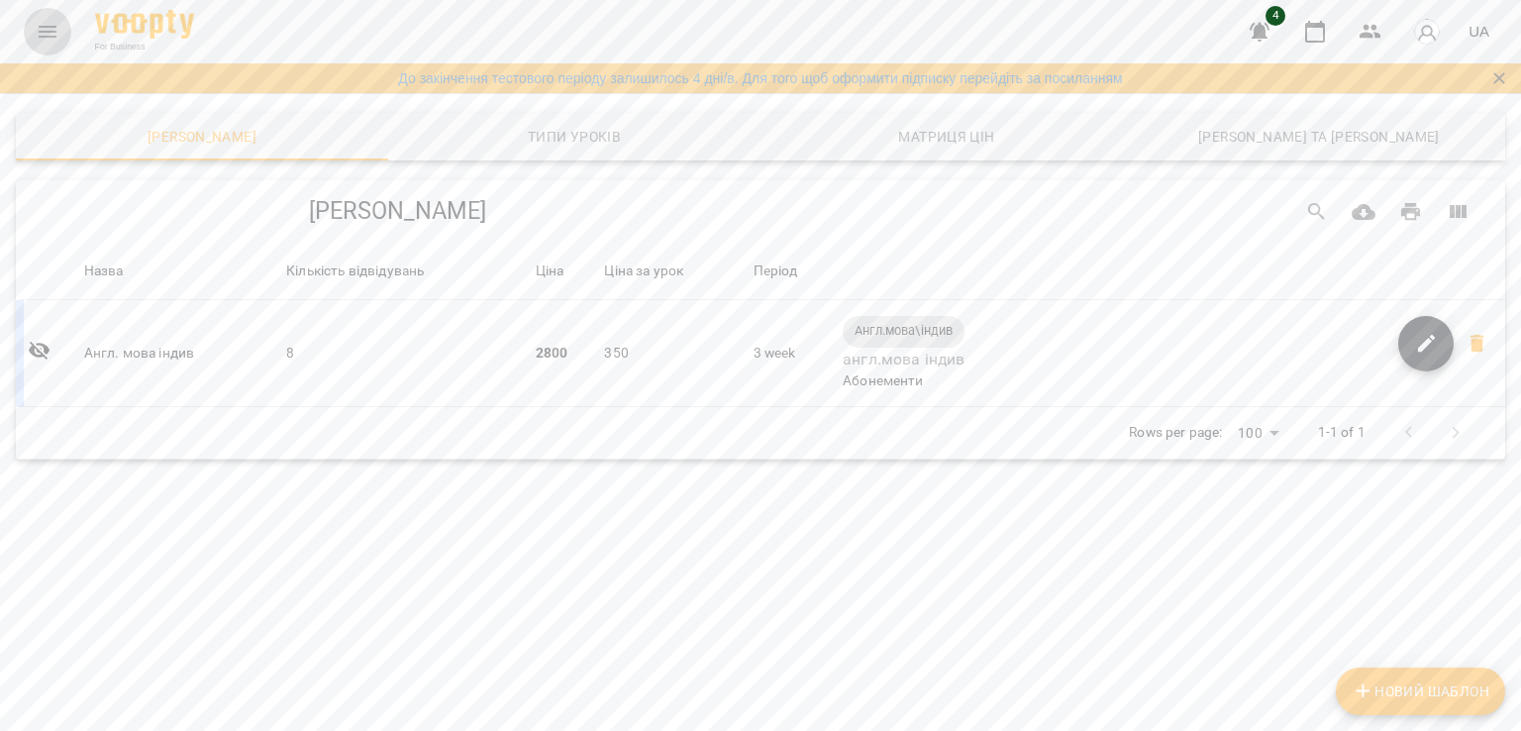
click at [54, 28] on icon "Menu" at bounding box center [48, 32] width 24 height 24
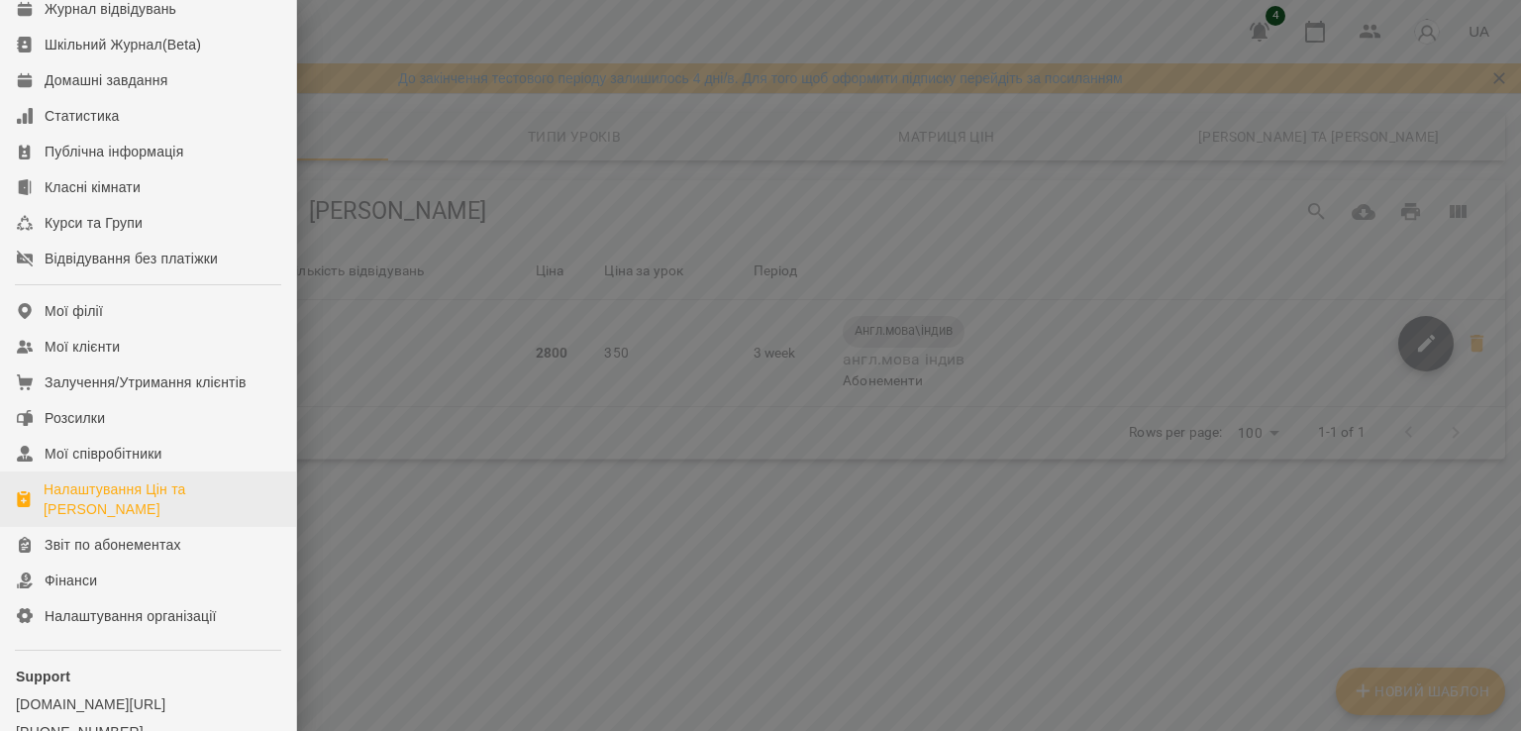
scroll to position [119, 0]
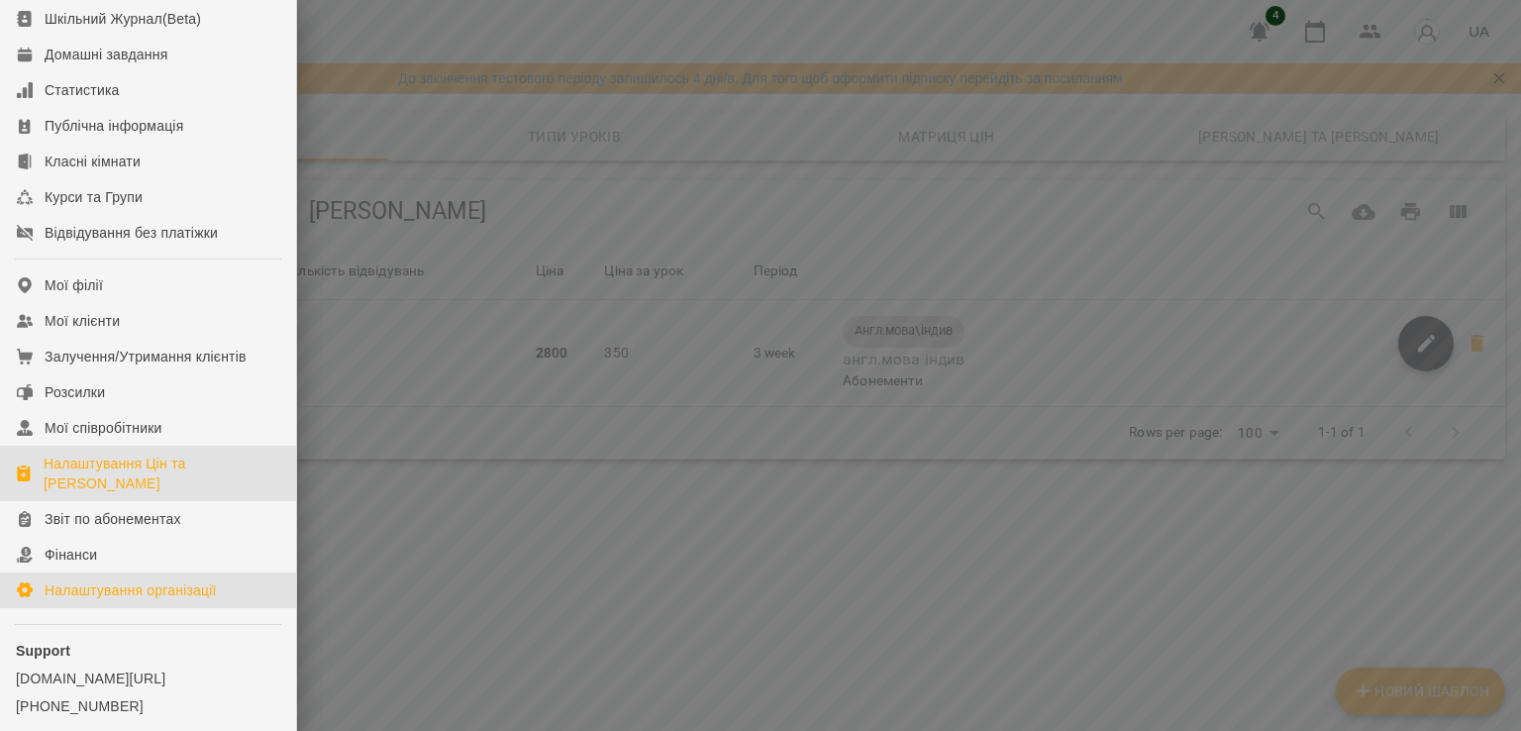
click at [90, 600] on div "Налаштування організації" at bounding box center [131, 590] width 172 height 20
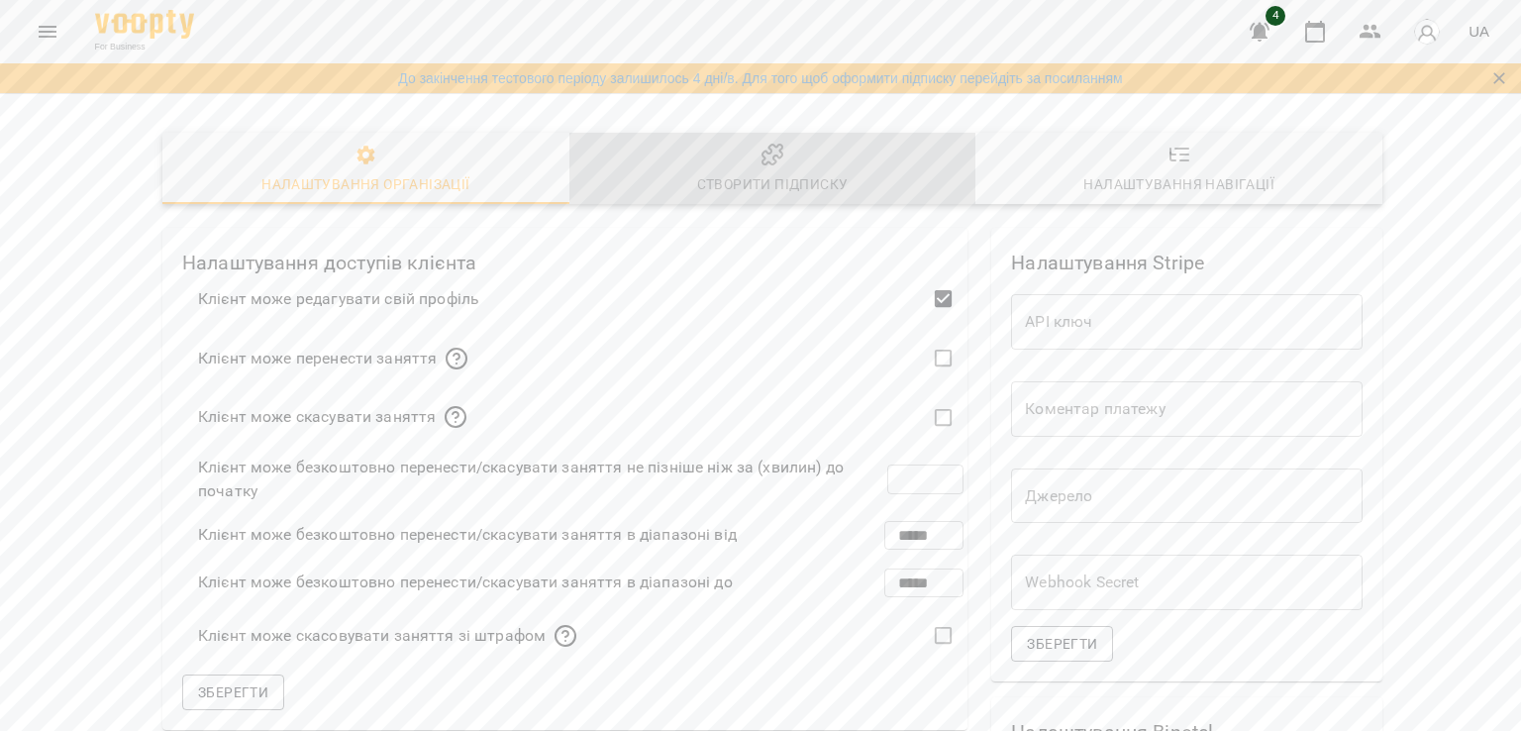
click at [831, 186] on div "Створити підписку" at bounding box center [772, 184] width 151 height 24
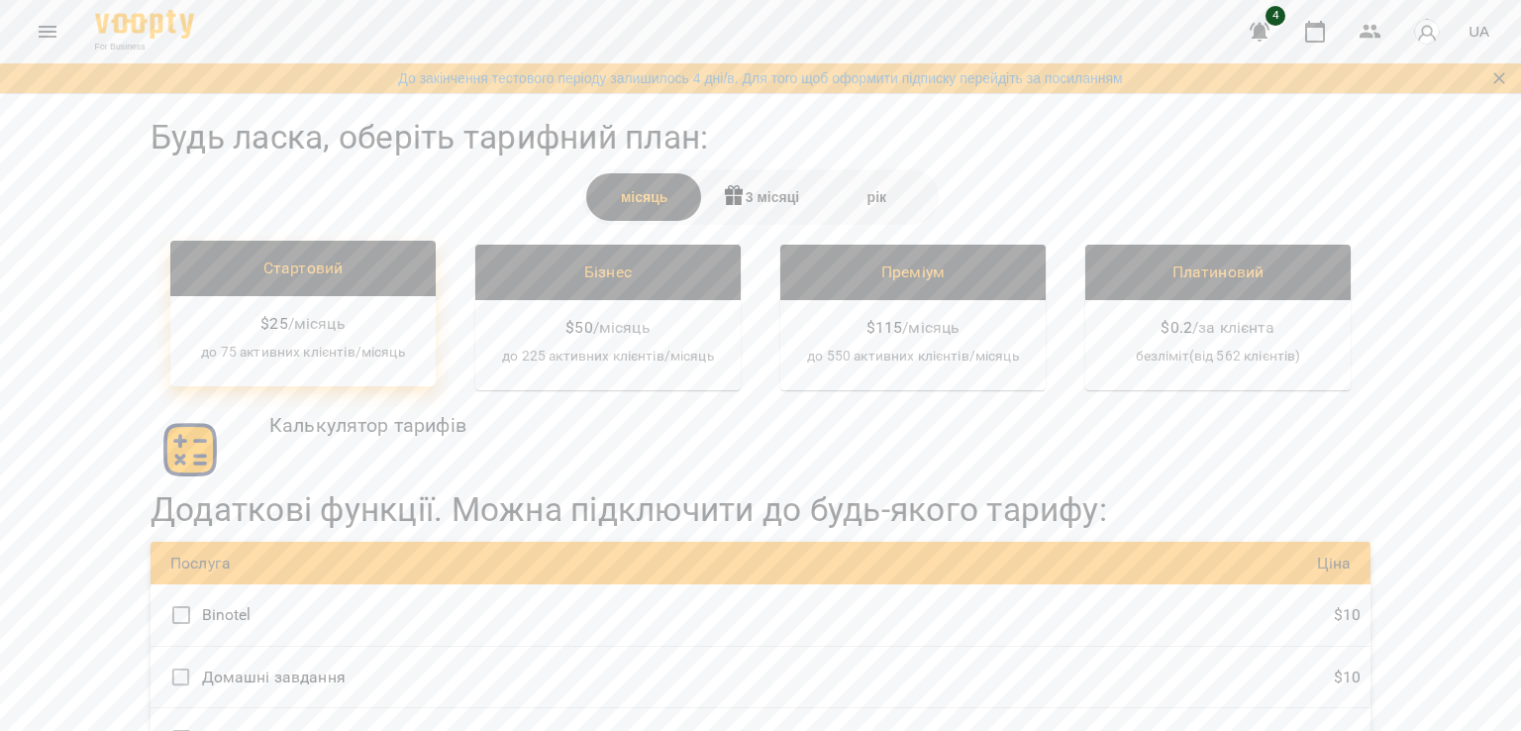
click at [297, 270] on div "Стартовий" at bounding box center [303, 268] width 234 height 24
click at [290, 373] on div "$ 25 / місяць до 75 активних клієнтів/місяць" at bounding box center [302, 341] width 265 height 90
drag, startPoint x: 1470, startPoint y: 282, endPoint x: 1465, endPoint y: 361, distance: 79.4
click at [1465, 361] on div "Будь ласка, оберіть тарифний план: місяць 3 місяці рік Стартовий $ 25 / місяць …" at bounding box center [760, 471] width 1521 height 748
